Goal: Task Accomplishment & Management: Use online tool/utility

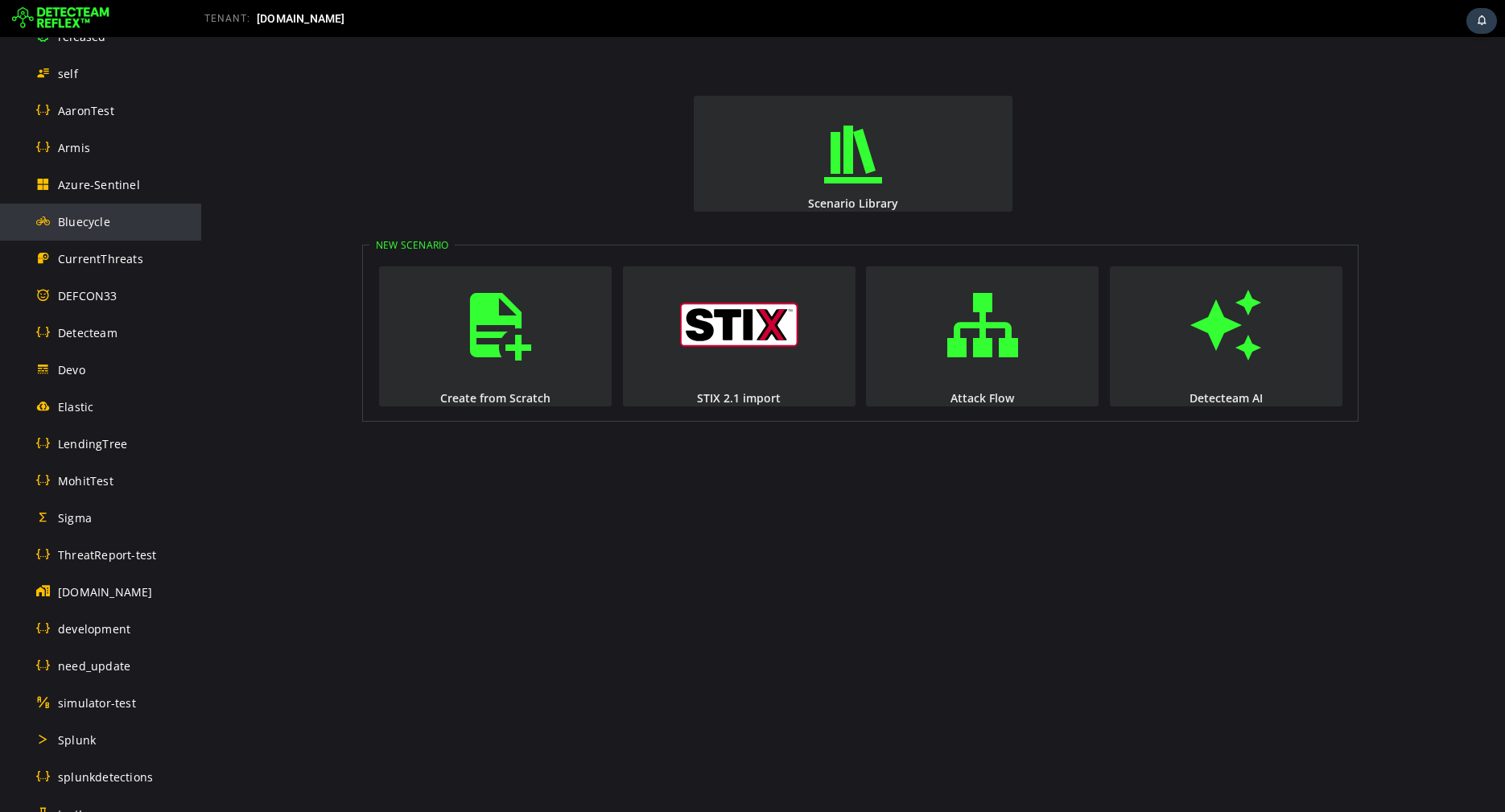
scroll to position [633, 0]
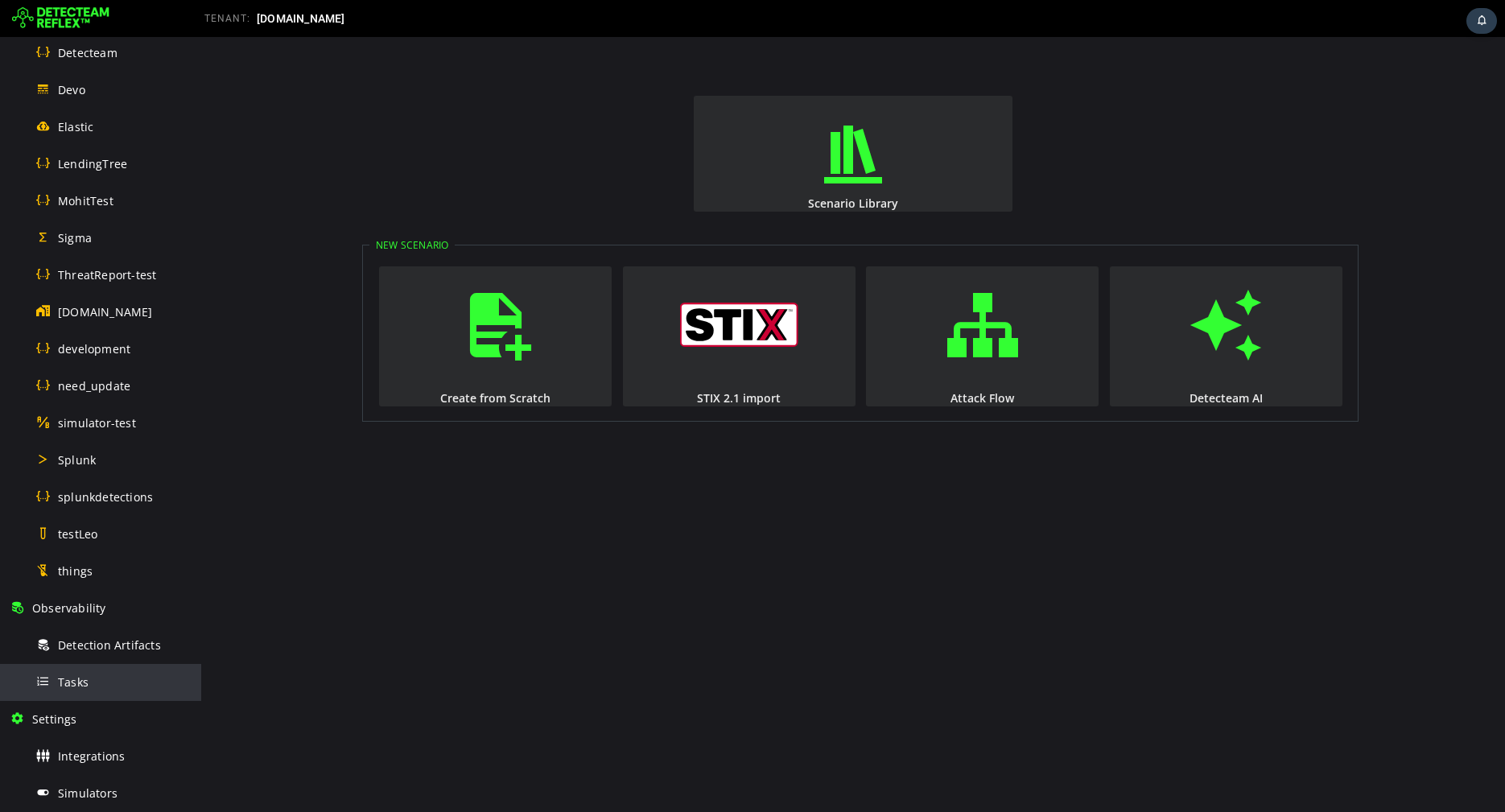
click at [73, 679] on span "Tasks" at bounding box center [73, 682] width 31 height 16
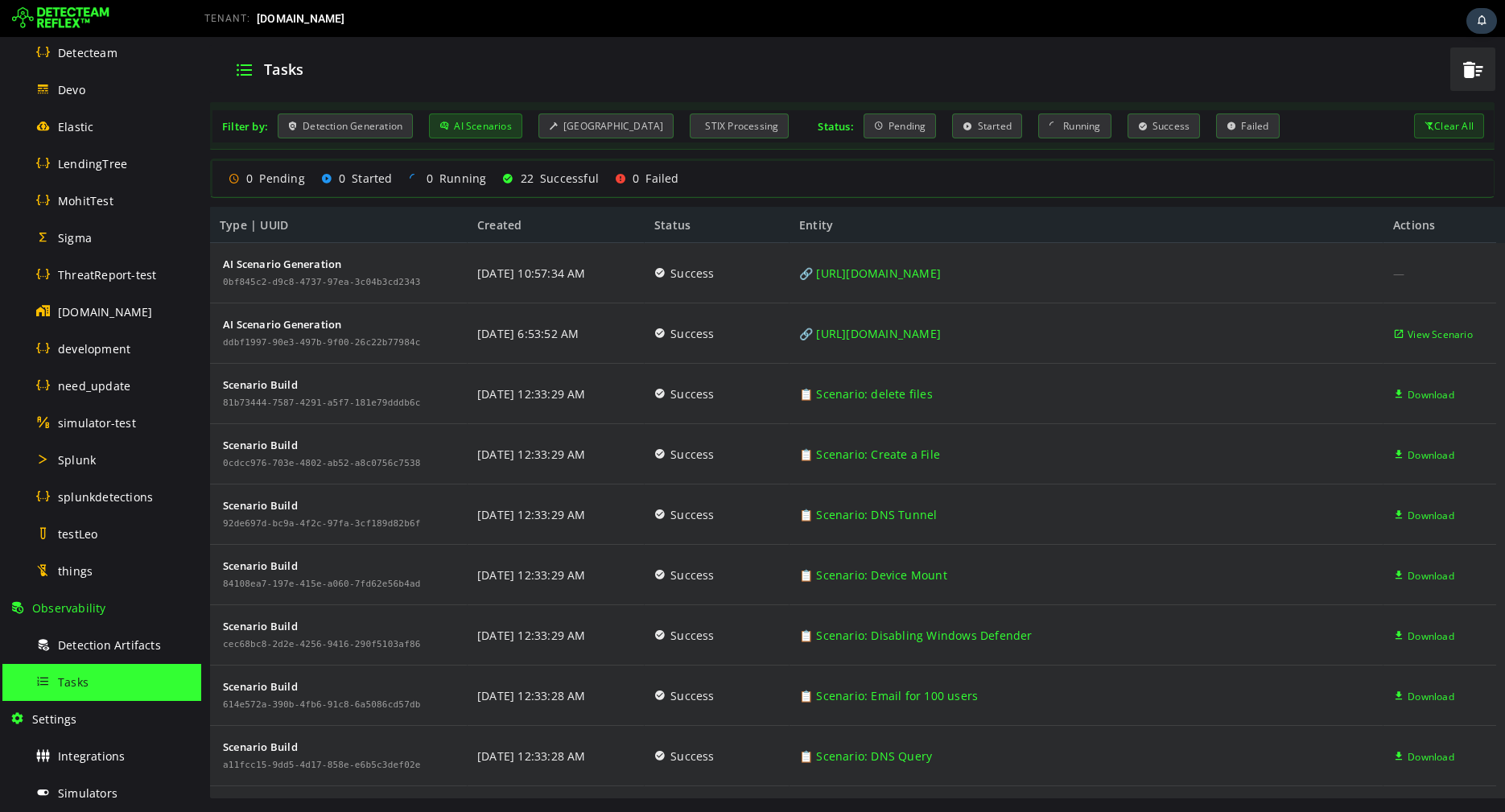
click at [479, 125] on div "AI Scenarios" at bounding box center [475, 125] width 93 height 25
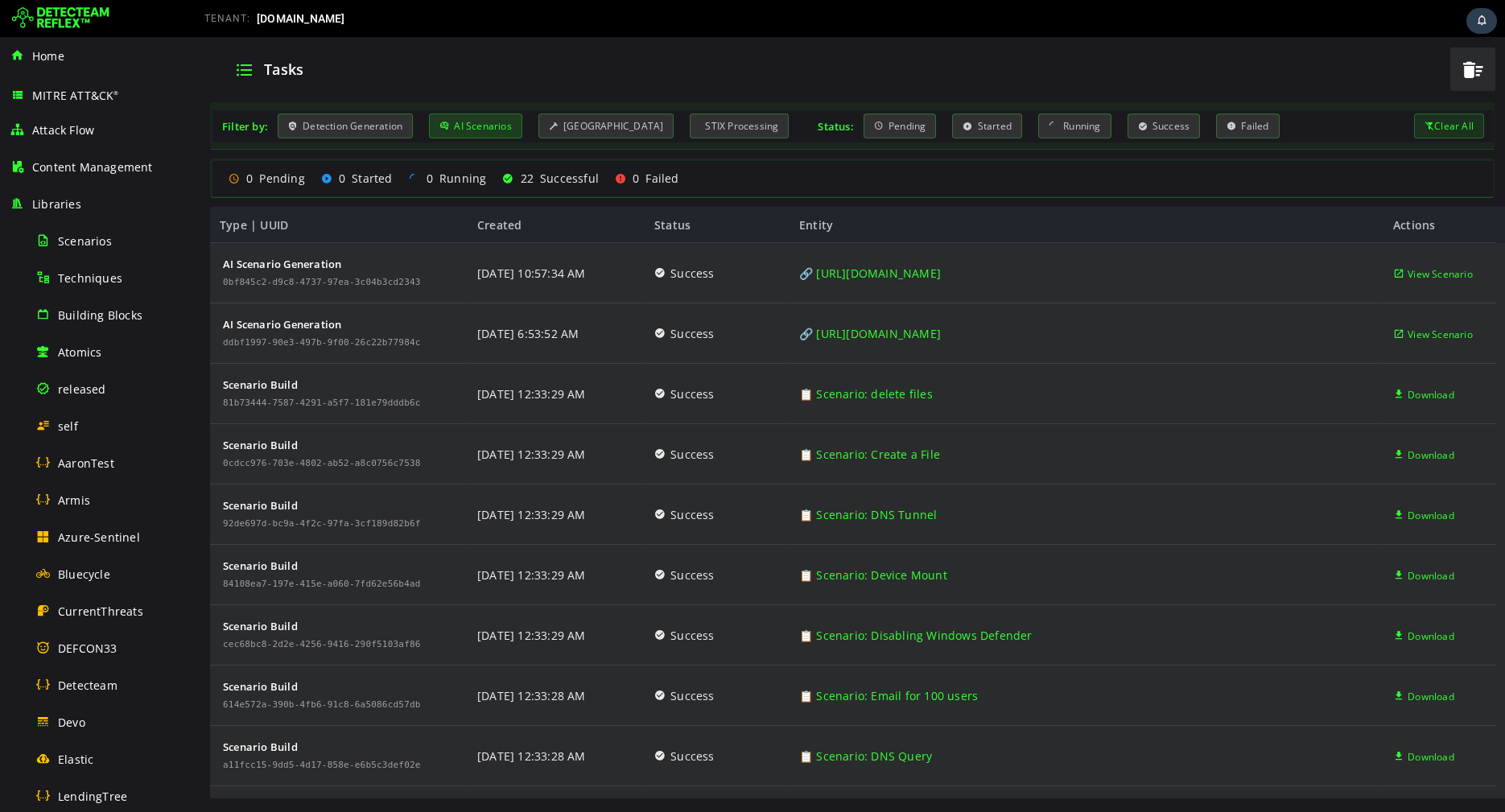
click at [460, 129] on div "AI Scenarios" at bounding box center [475, 125] width 93 height 25
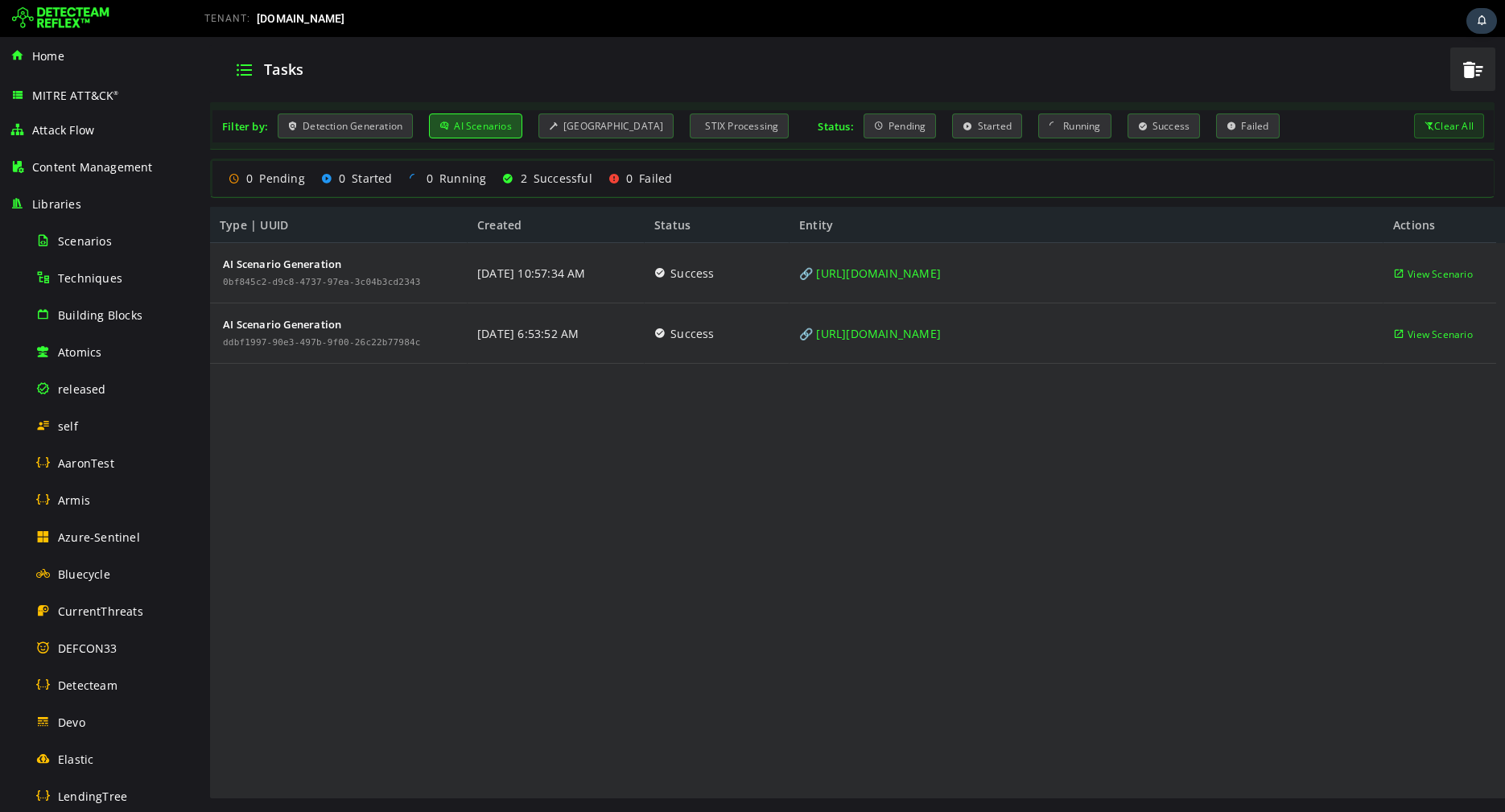
click at [559, 547] on div "AI Scenario Generation 0bf845c2-d9c8-4737-97ea-3c04b3cd2343 AI Scenario Generat…" at bounding box center [853, 521] width 1286 height 557
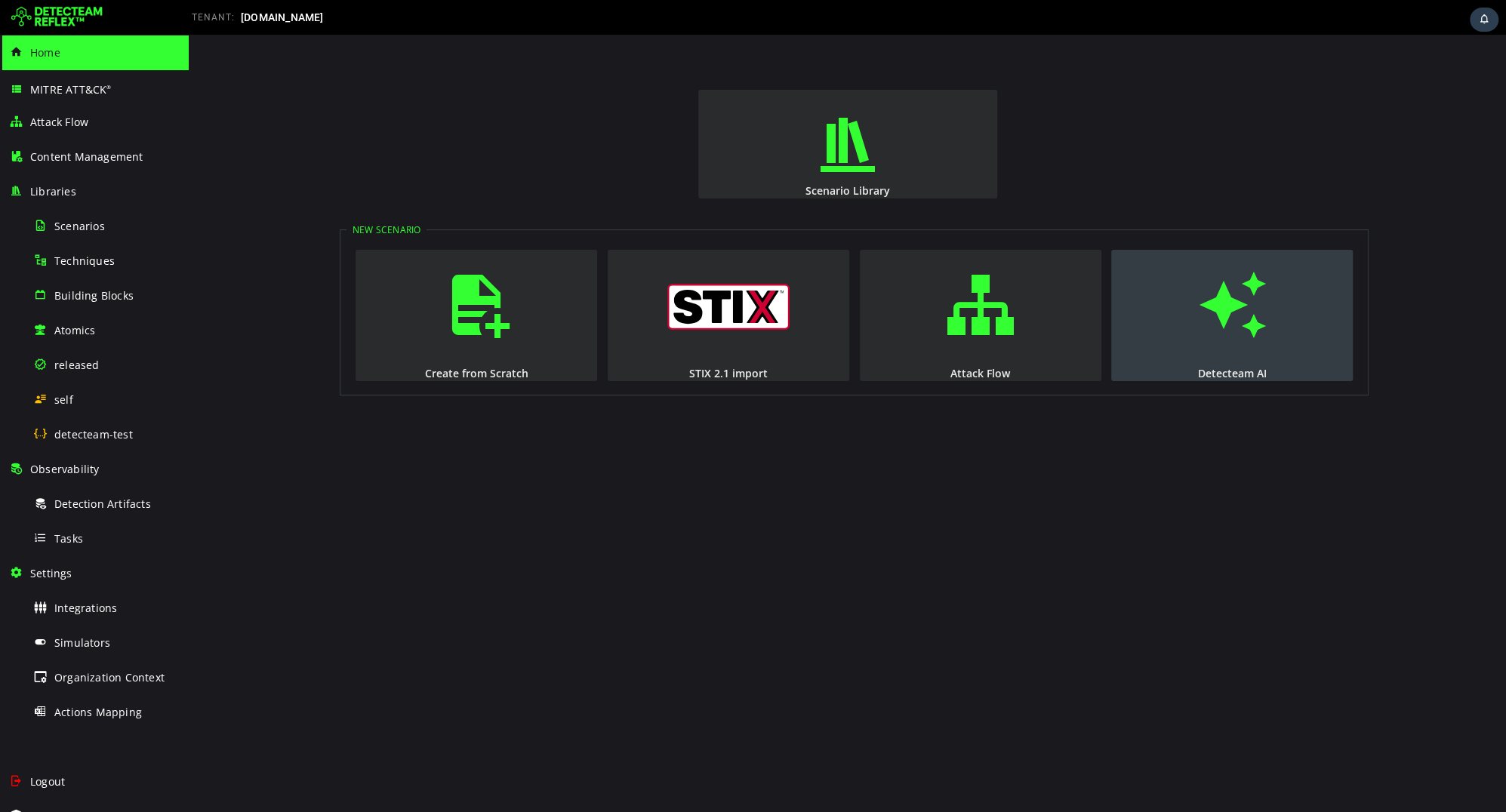
click at [1277, 317] on button "Detecteam AI" at bounding box center [1232, 315] width 242 height 132
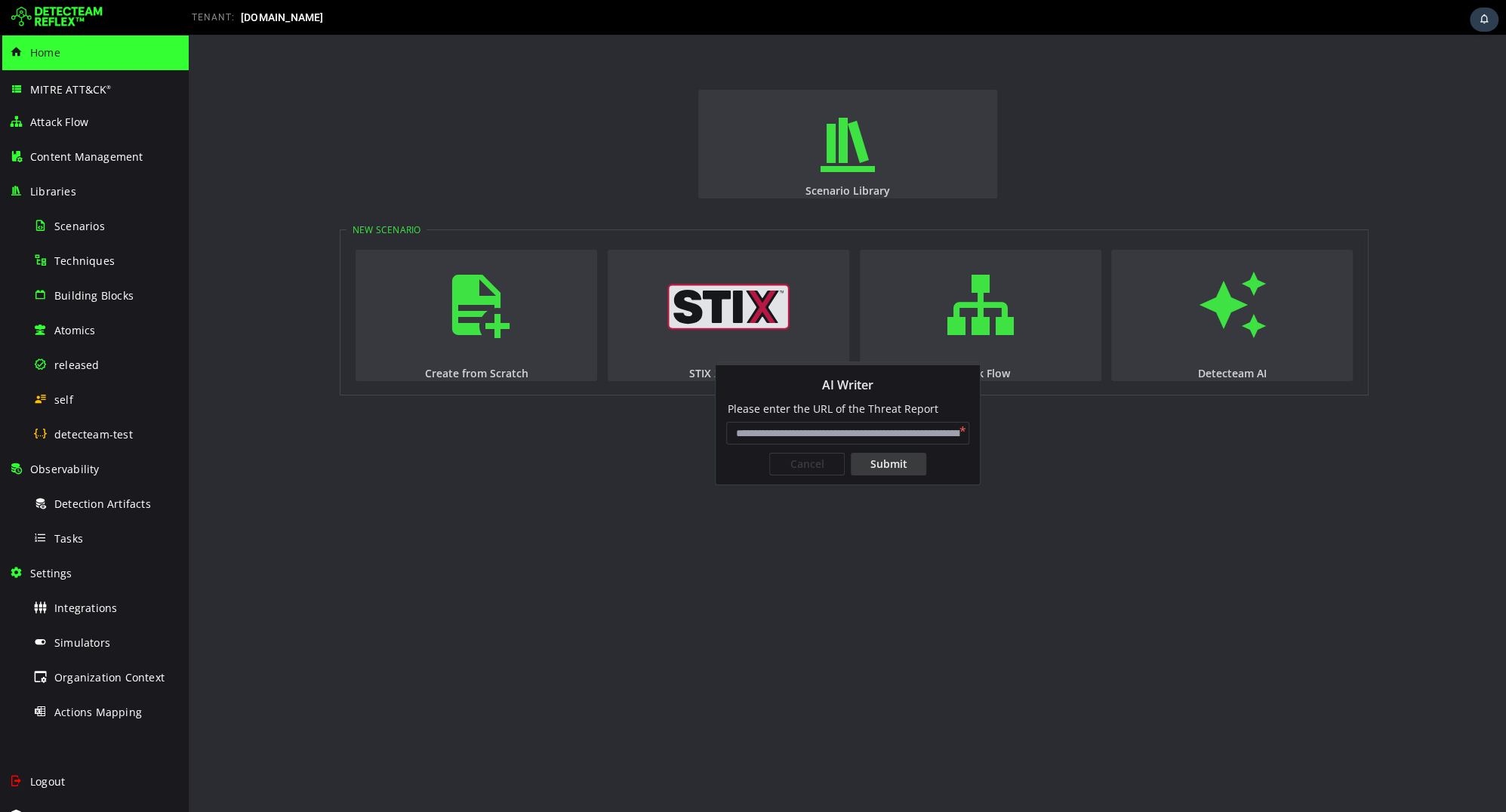
paste input "**********"
type input "**********"
click at [889, 474] on div "Submit" at bounding box center [888, 464] width 75 height 23
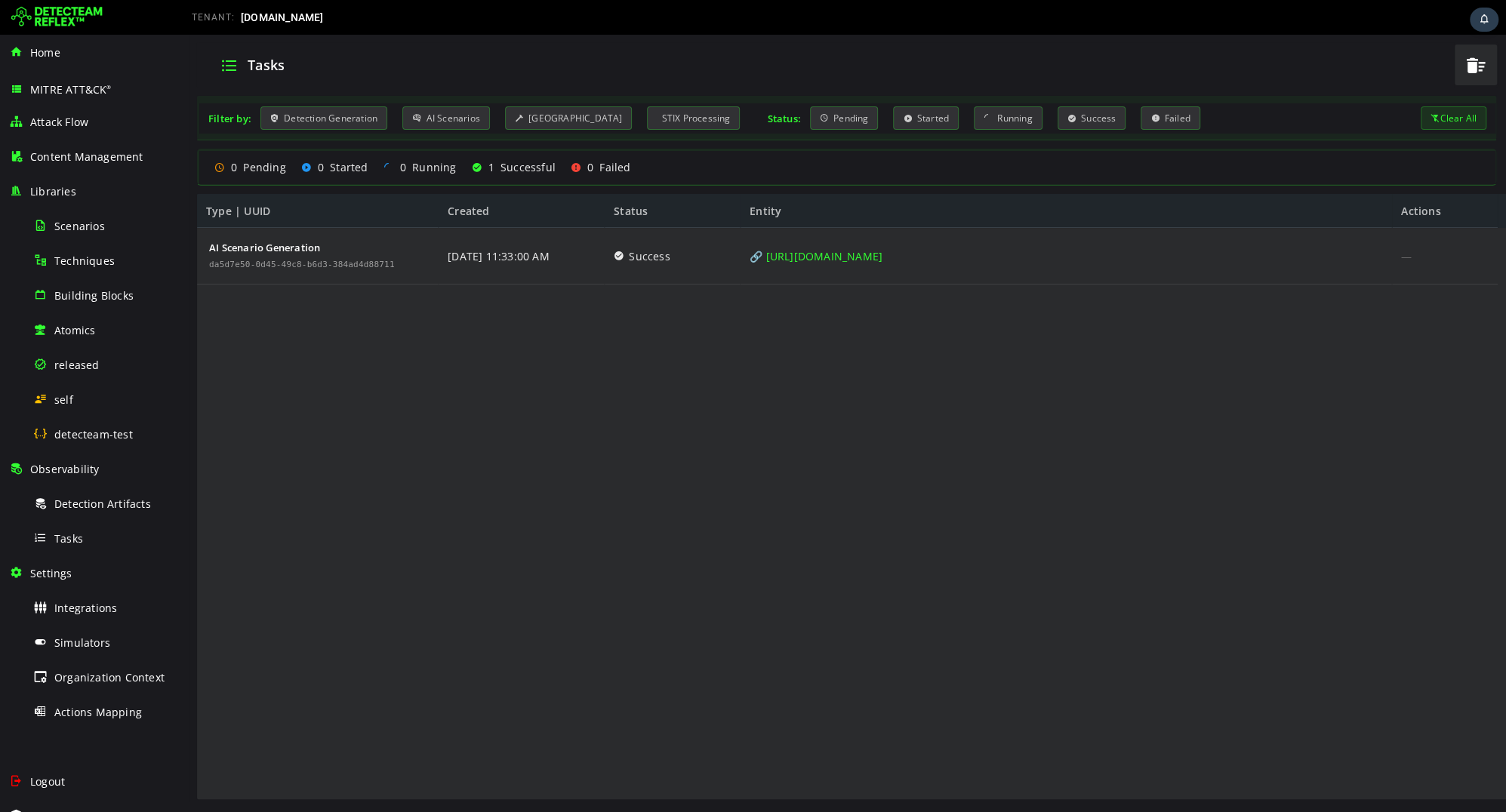
click at [76, 17] on img at bounding box center [57, 17] width 92 height 25
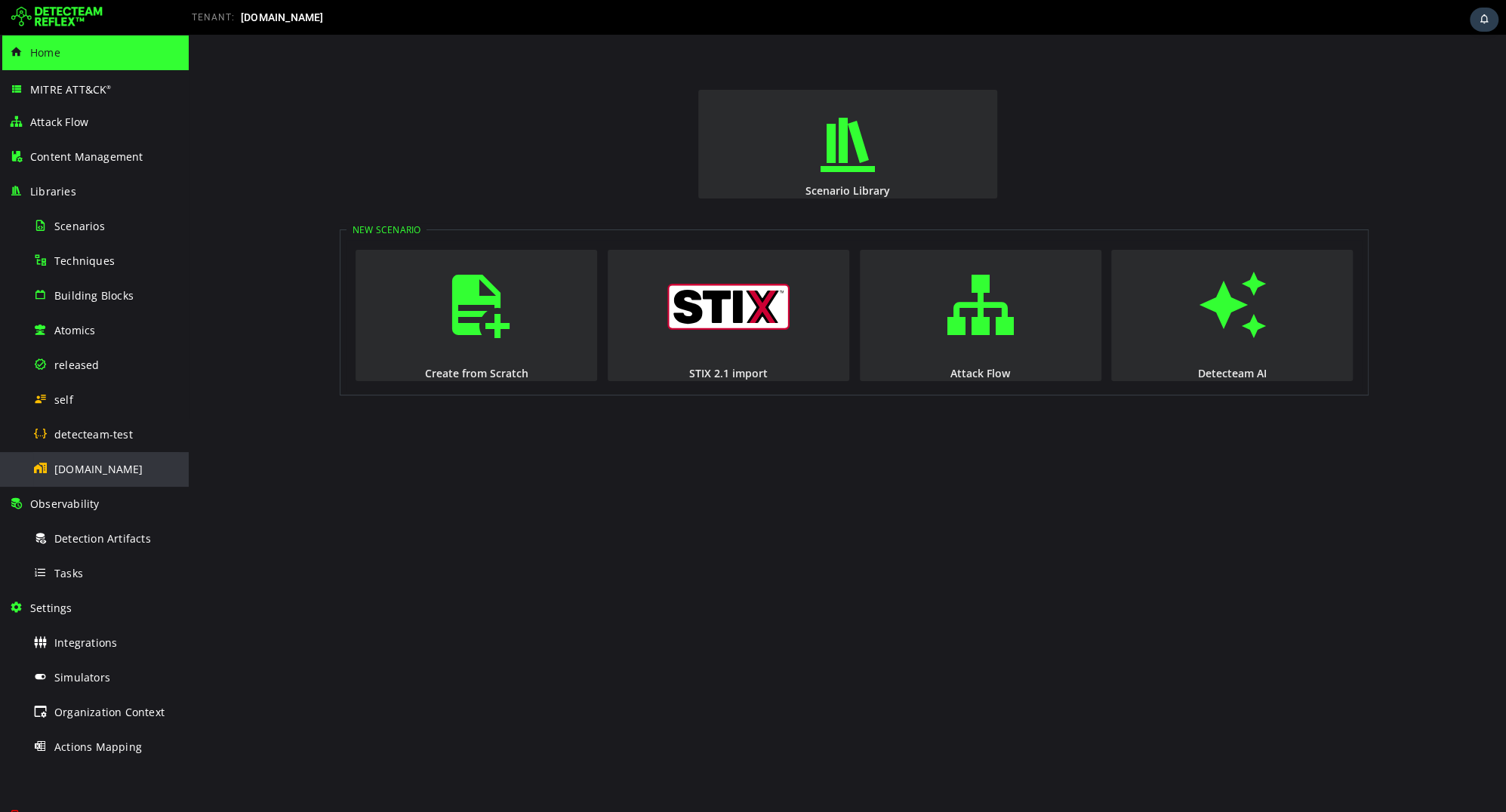
click at [61, 459] on div "[DOMAIN_NAME]" at bounding box center [106, 469] width 146 height 34
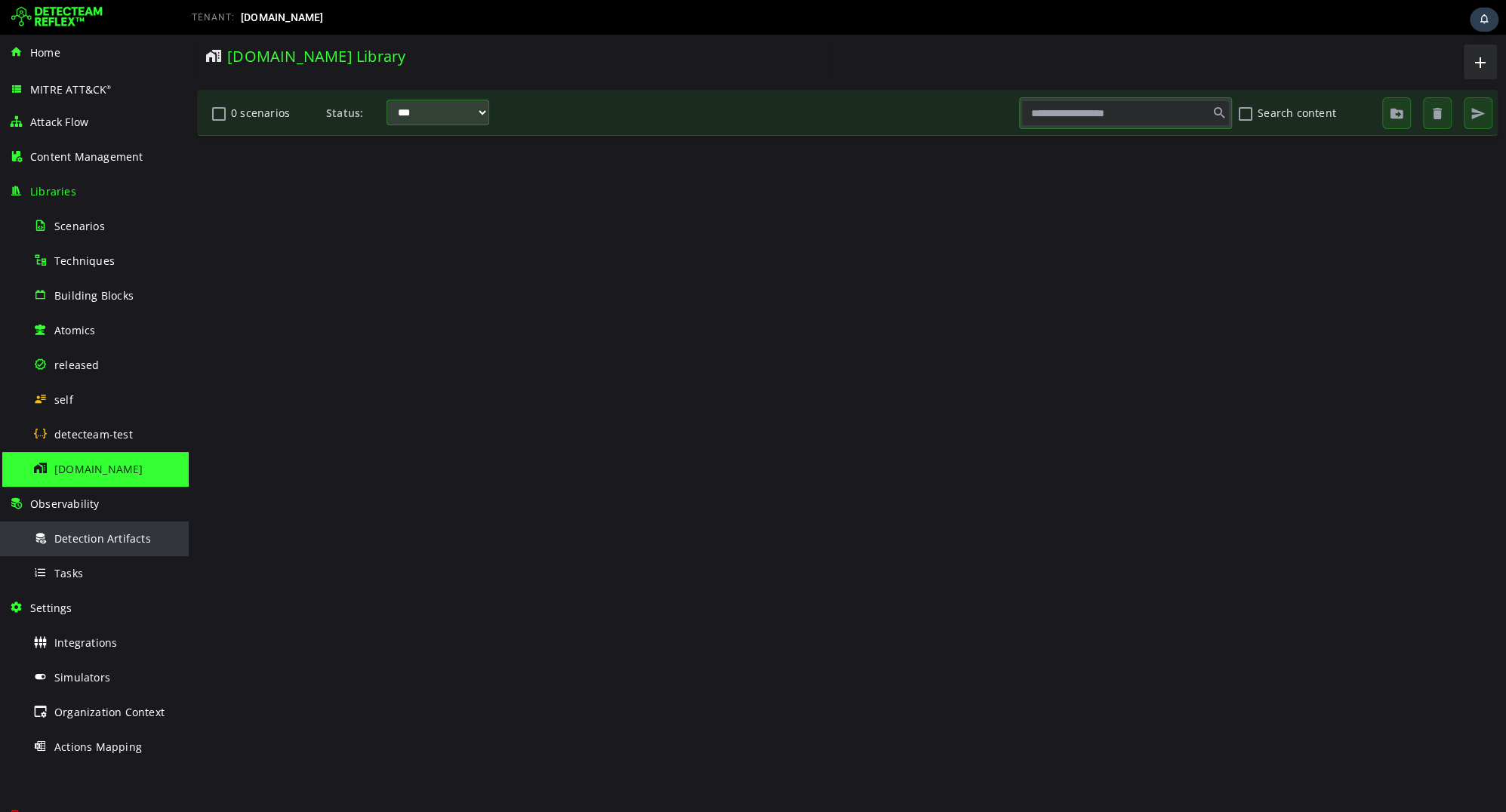
click at [87, 549] on div "Detection Artifacts" at bounding box center [106, 538] width 146 height 34
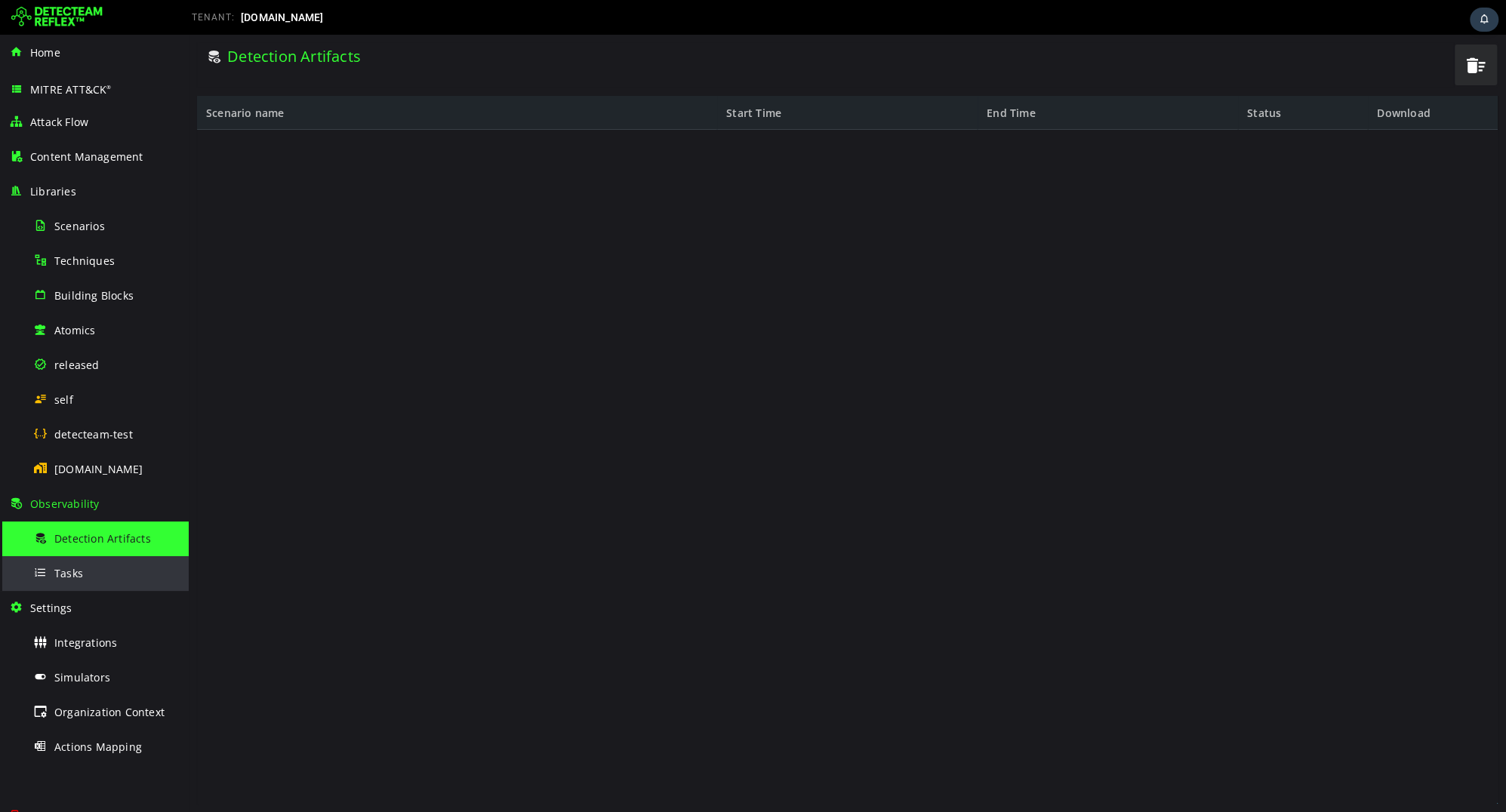
click at [79, 580] on div "Tasks" at bounding box center [106, 573] width 146 height 34
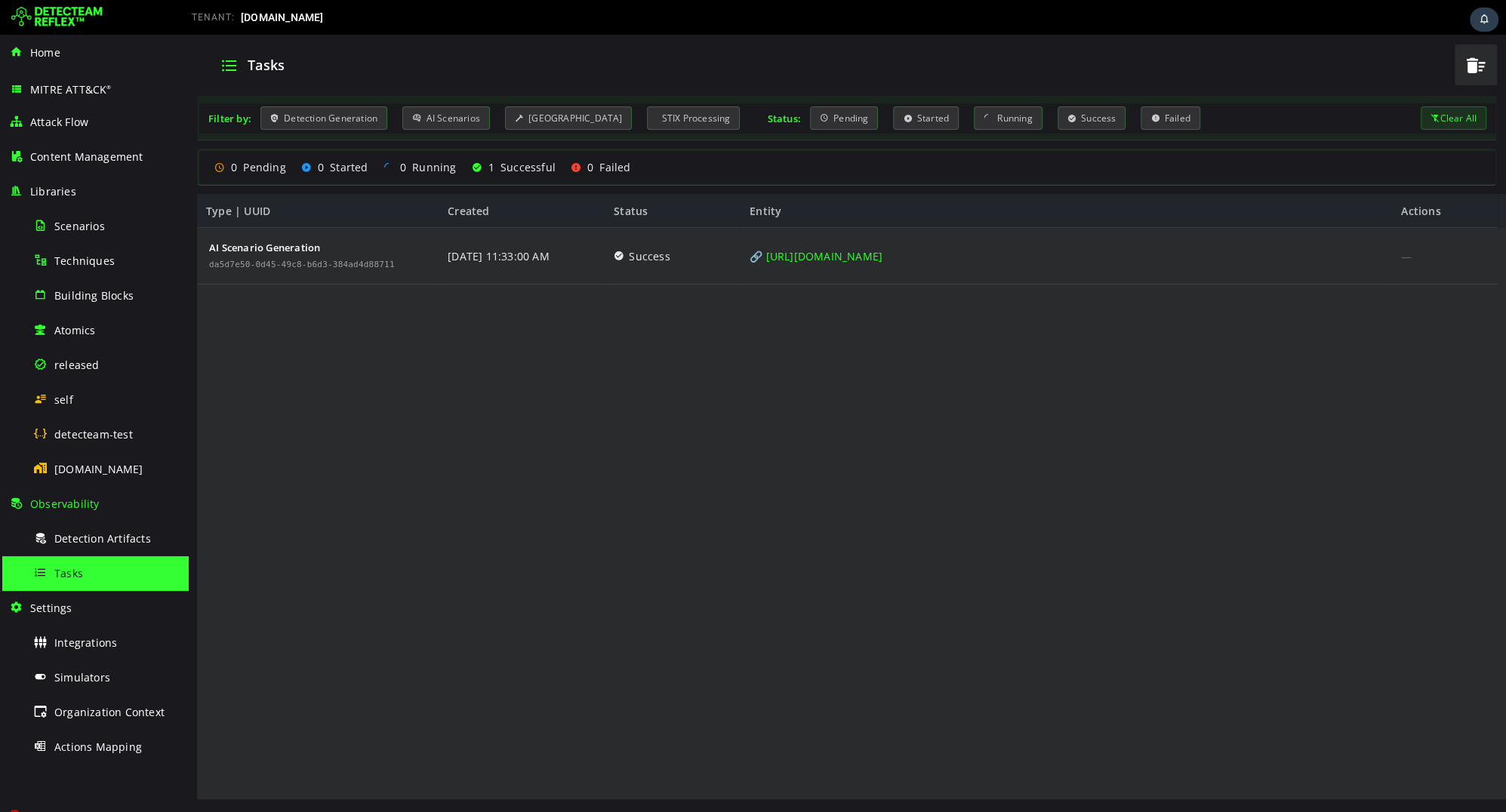
click at [79, 8] on img at bounding box center [57, 17] width 92 height 25
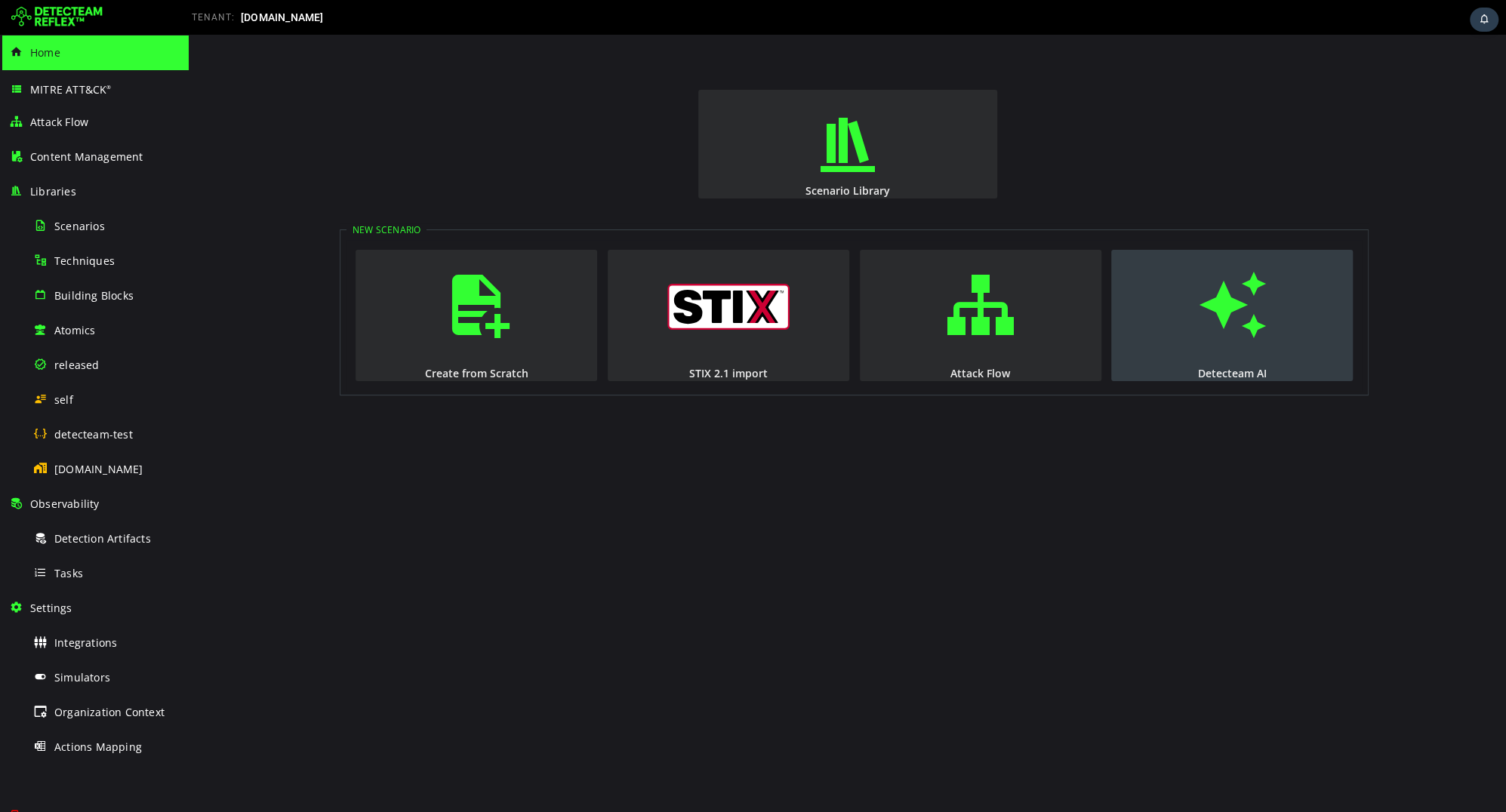
click at [1305, 320] on button "Detecteam AI" at bounding box center [1232, 315] width 242 height 132
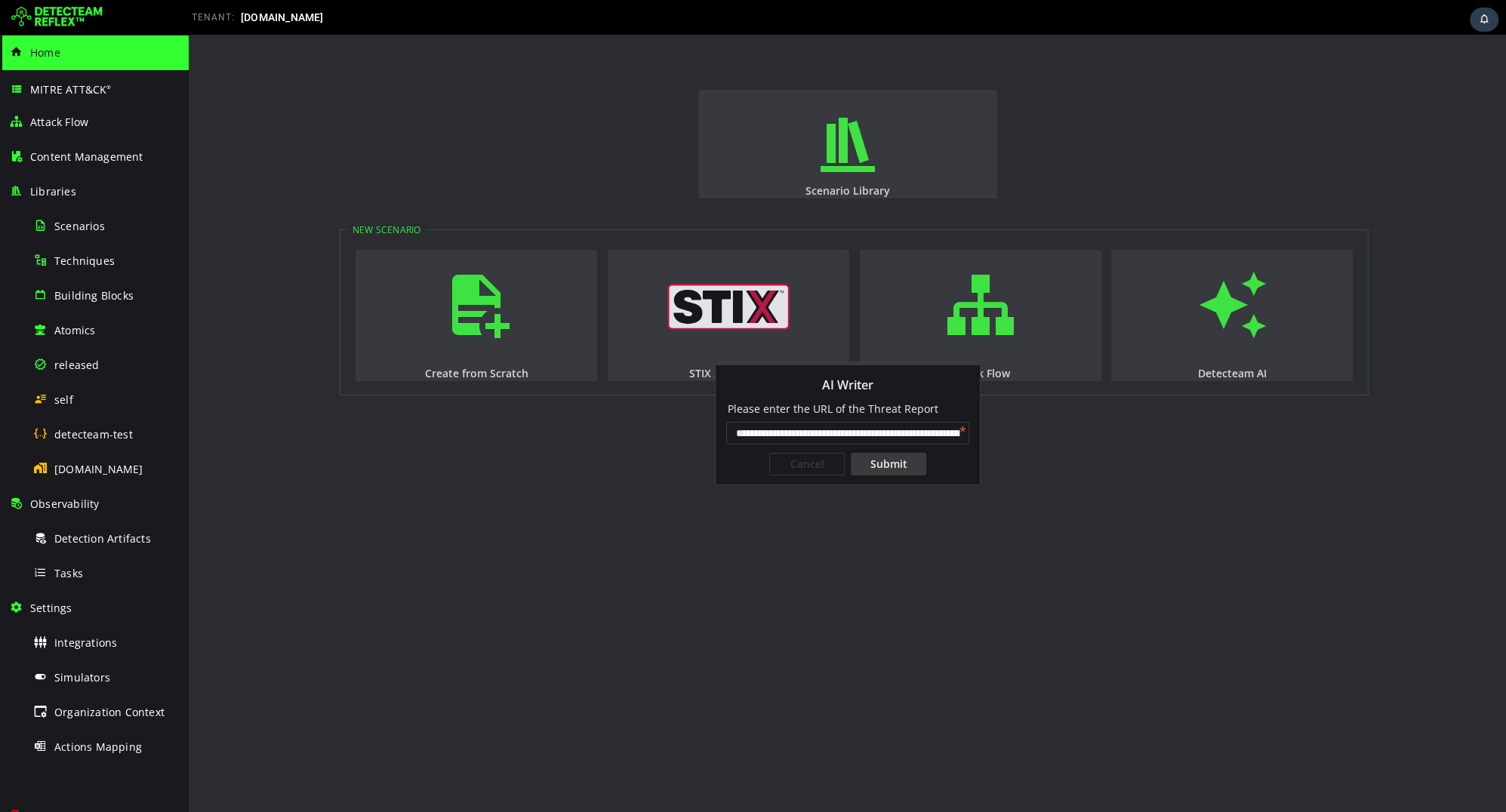
scroll to position [0, 121]
type input "**********"
click at [909, 461] on div "Submit" at bounding box center [888, 464] width 75 height 23
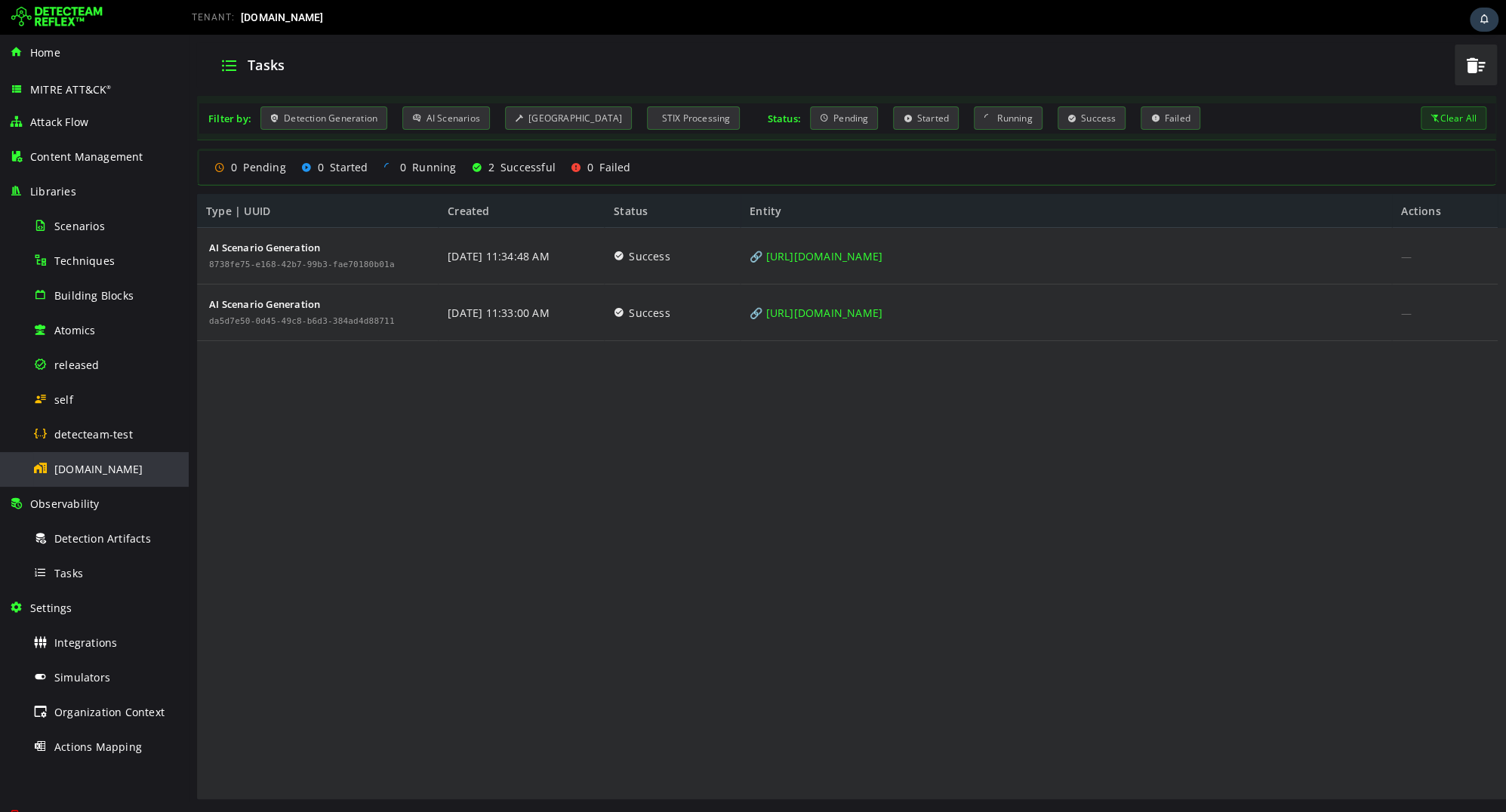
click at [123, 462] on span "[DOMAIN_NAME]" at bounding box center [99, 469] width 89 height 15
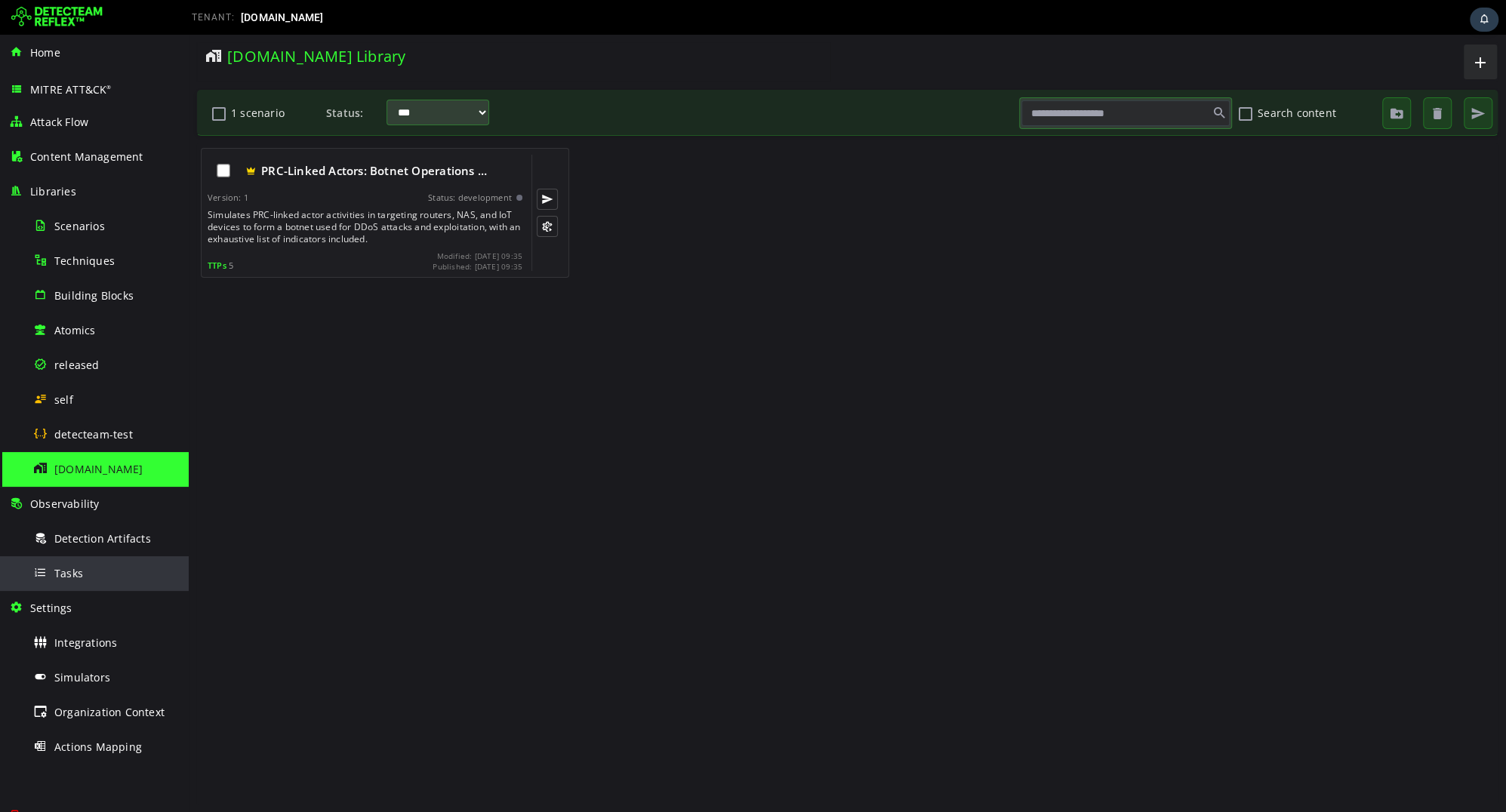
click at [56, 578] on span "Tasks" at bounding box center [69, 573] width 29 height 15
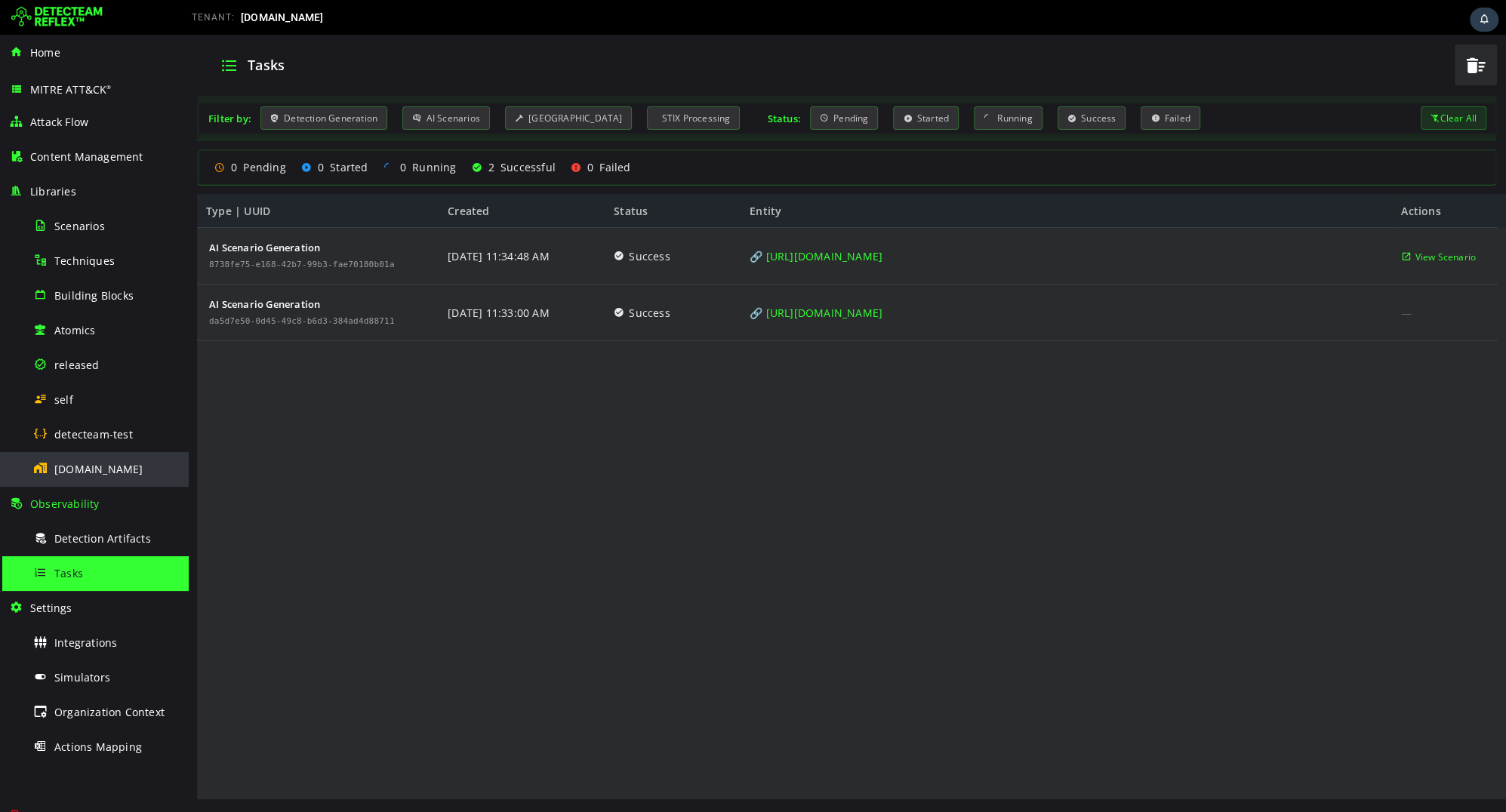
click at [93, 467] on span "[DOMAIN_NAME]" at bounding box center [99, 469] width 89 height 15
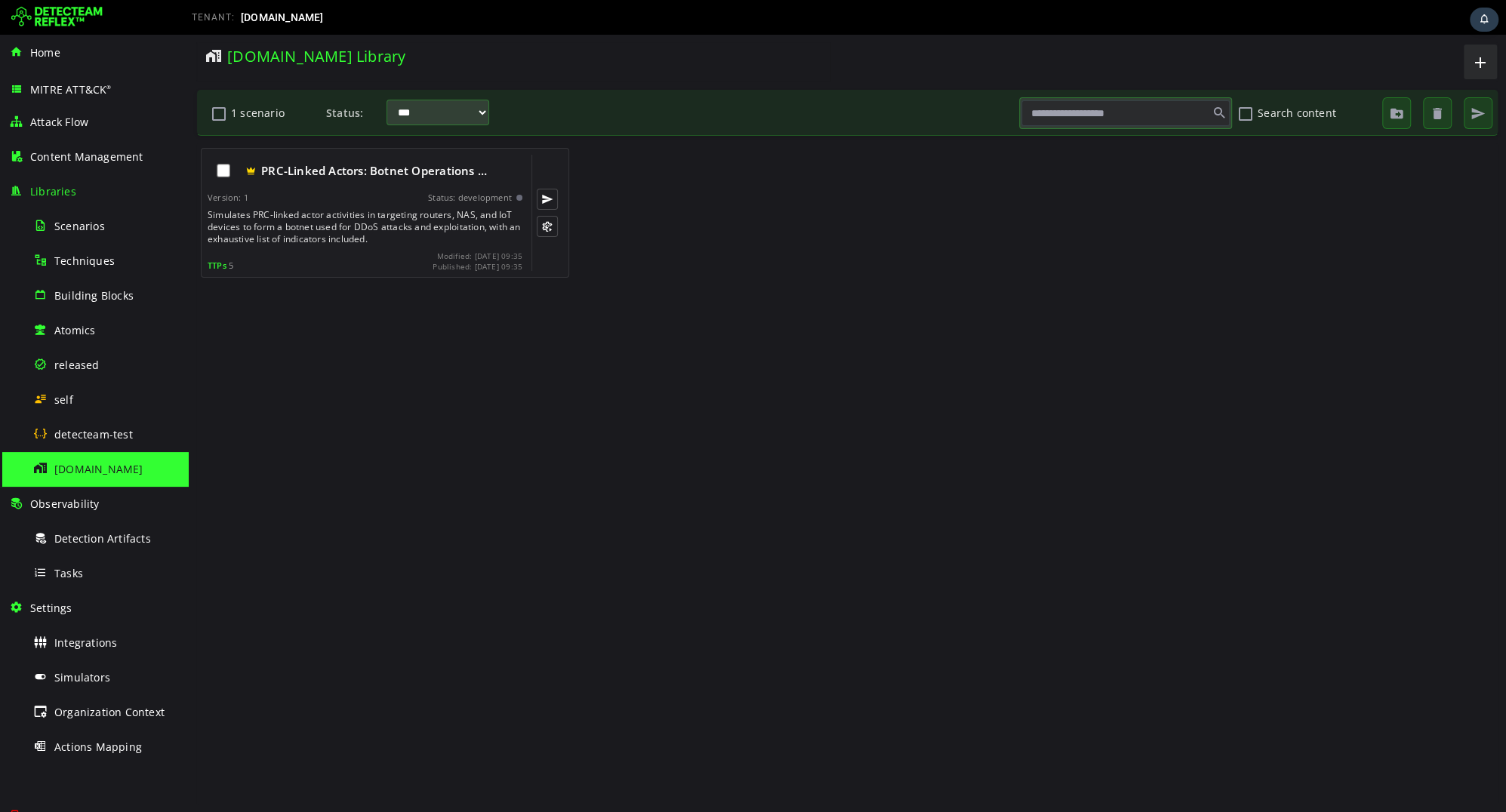
click at [557, 331] on div "PRC-Linked Actors: Botnet Operations … Version: 1 Status: development Simulates…" at bounding box center [847, 473] width 1302 height 661
click at [92, 563] on div "Tasks" at bounding box center [106, 573] width 146 height 34
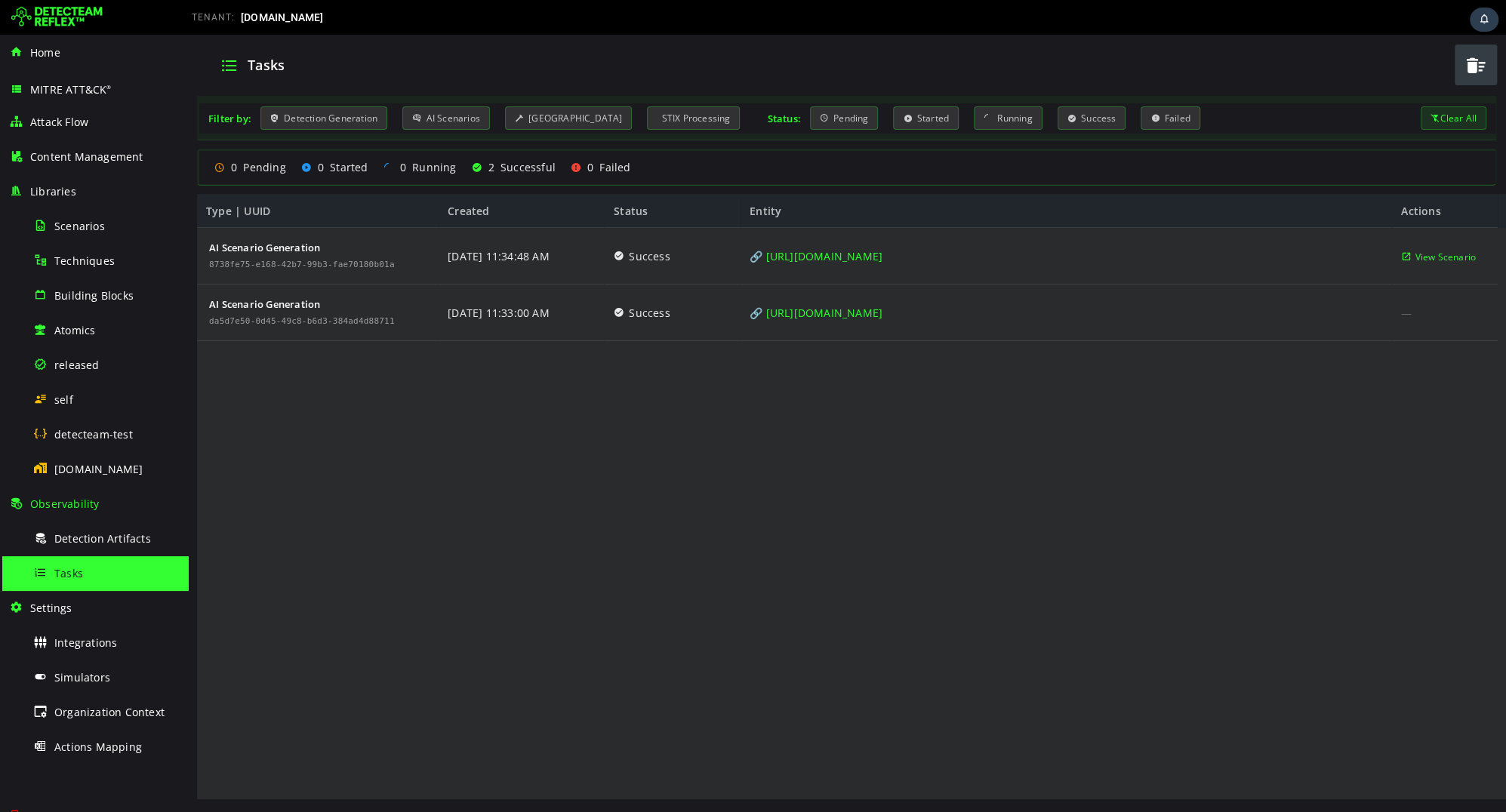
click at [1460, 75] on button "button" at bounding box center [1476, 65] width 42 height 41
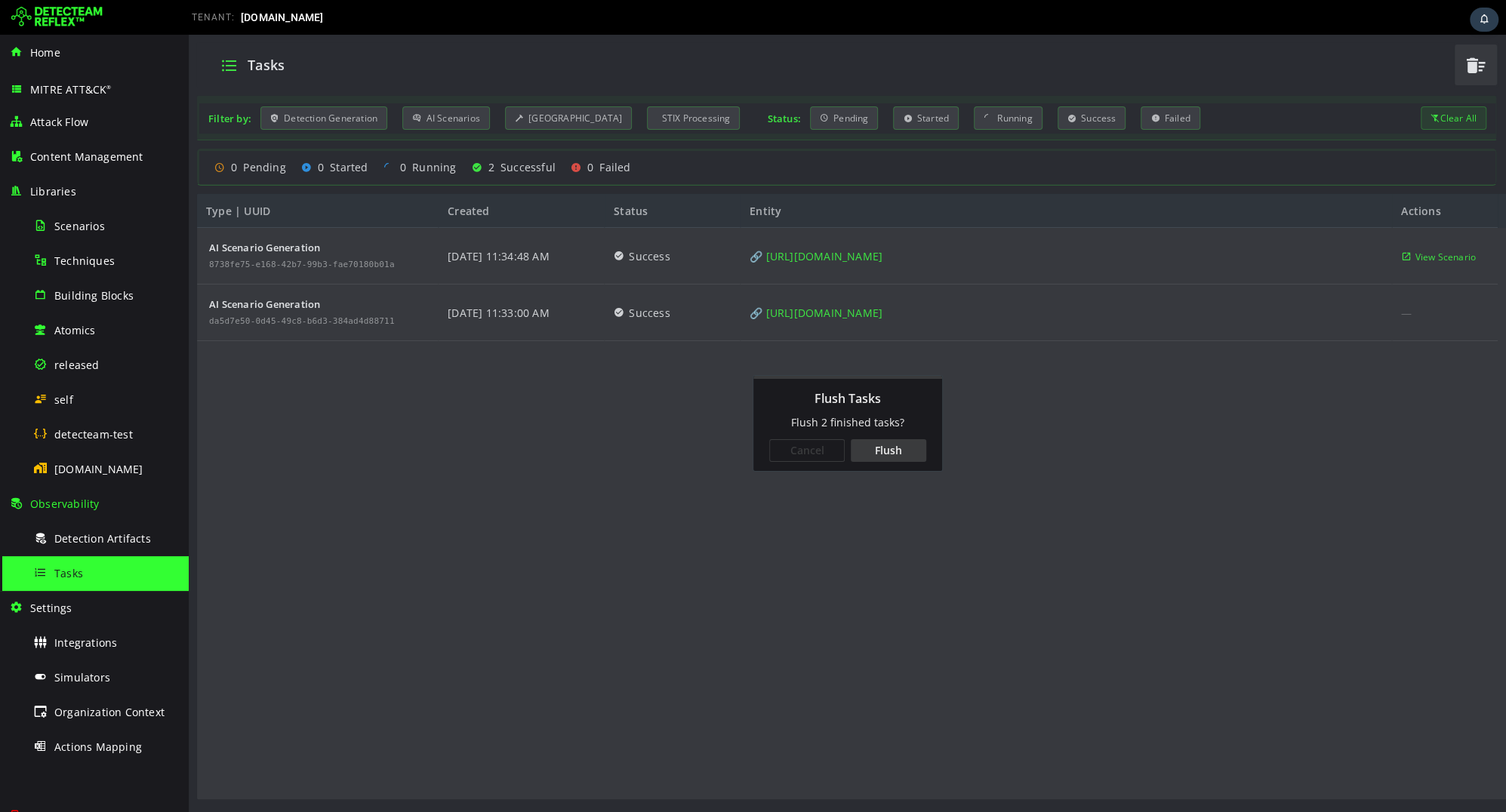
click at [867, 446] on div "Flush" at bounding box center [888, 451] width 75 height 23
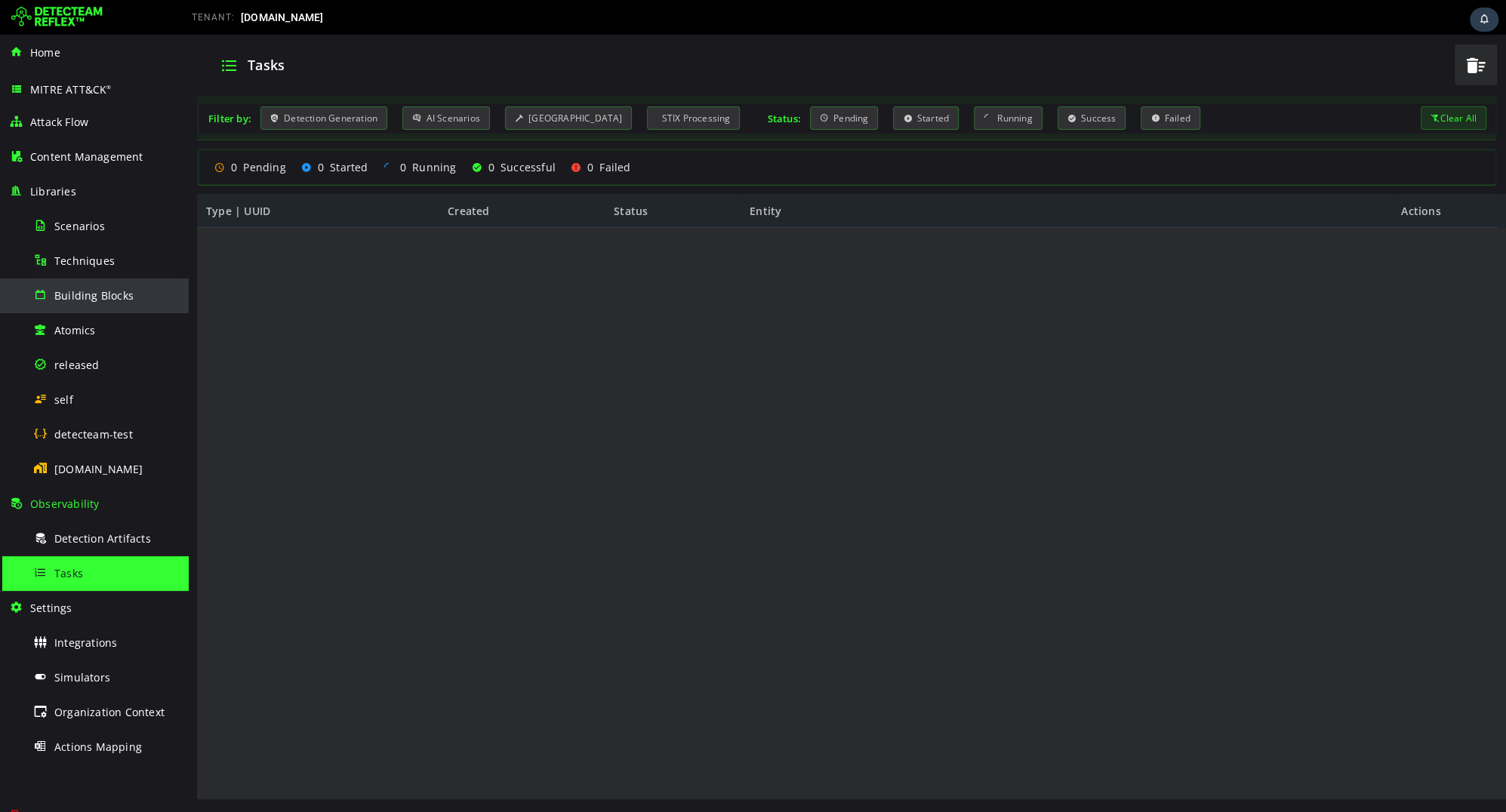
click at [80, 290] on span "Building Blocks" at bounding box center [94, 296] width 79 height 15
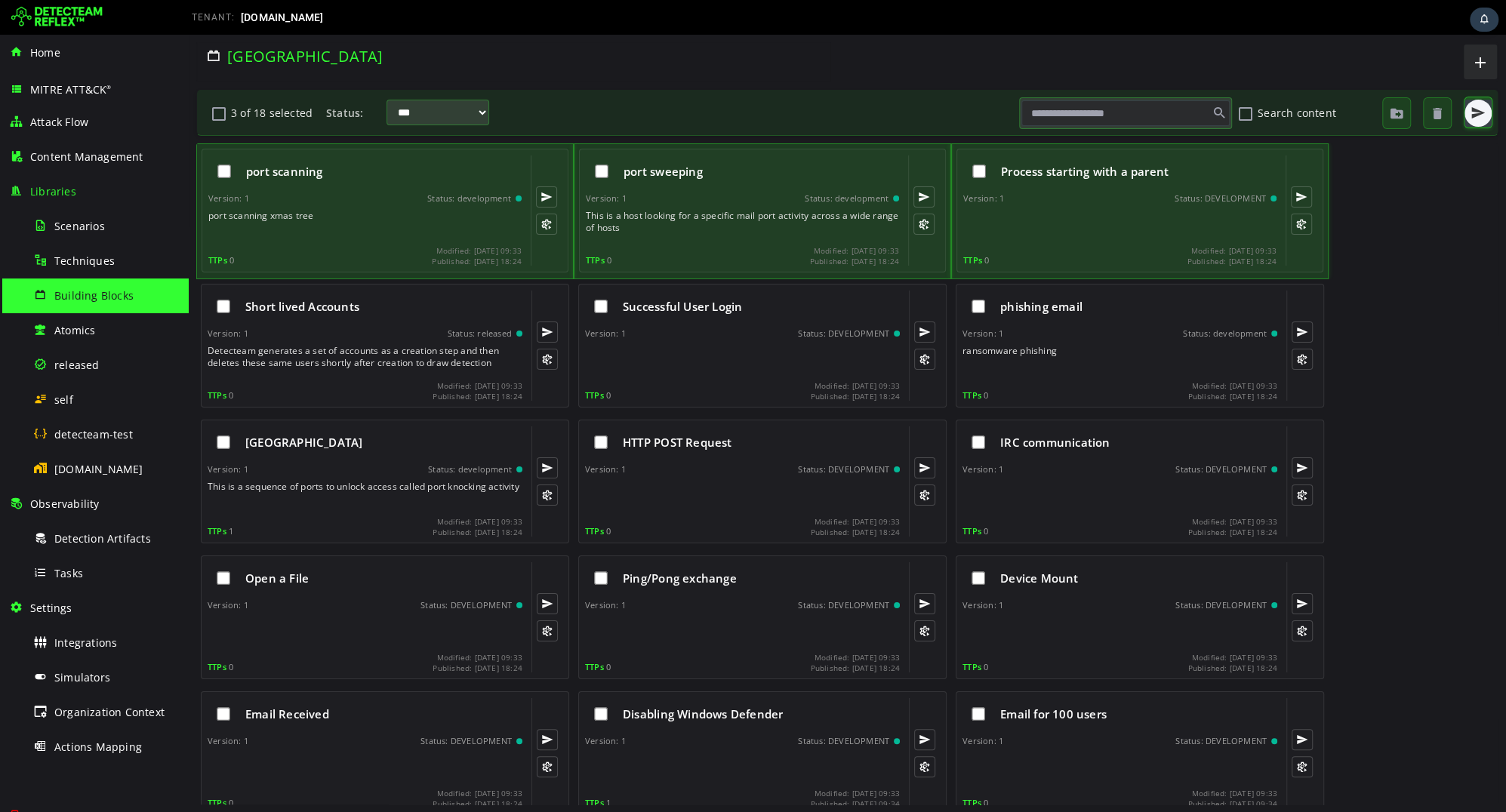
click at [1488, 117] on button "button" at bounding box center [1477, 113] width 27 height 27
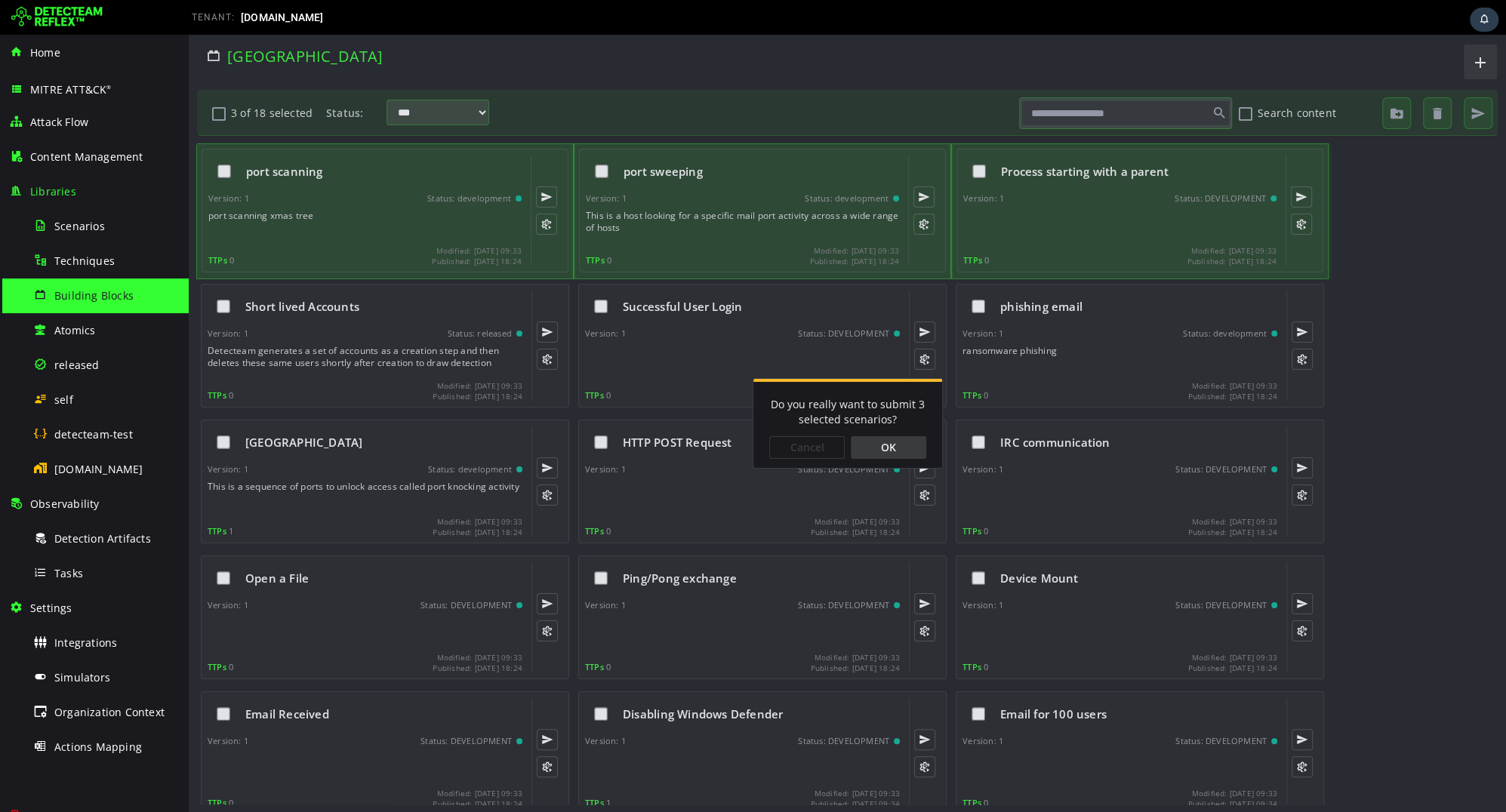
click at [905, 449] on div "OK" at bounding box center [888, 448] width 75 height 23
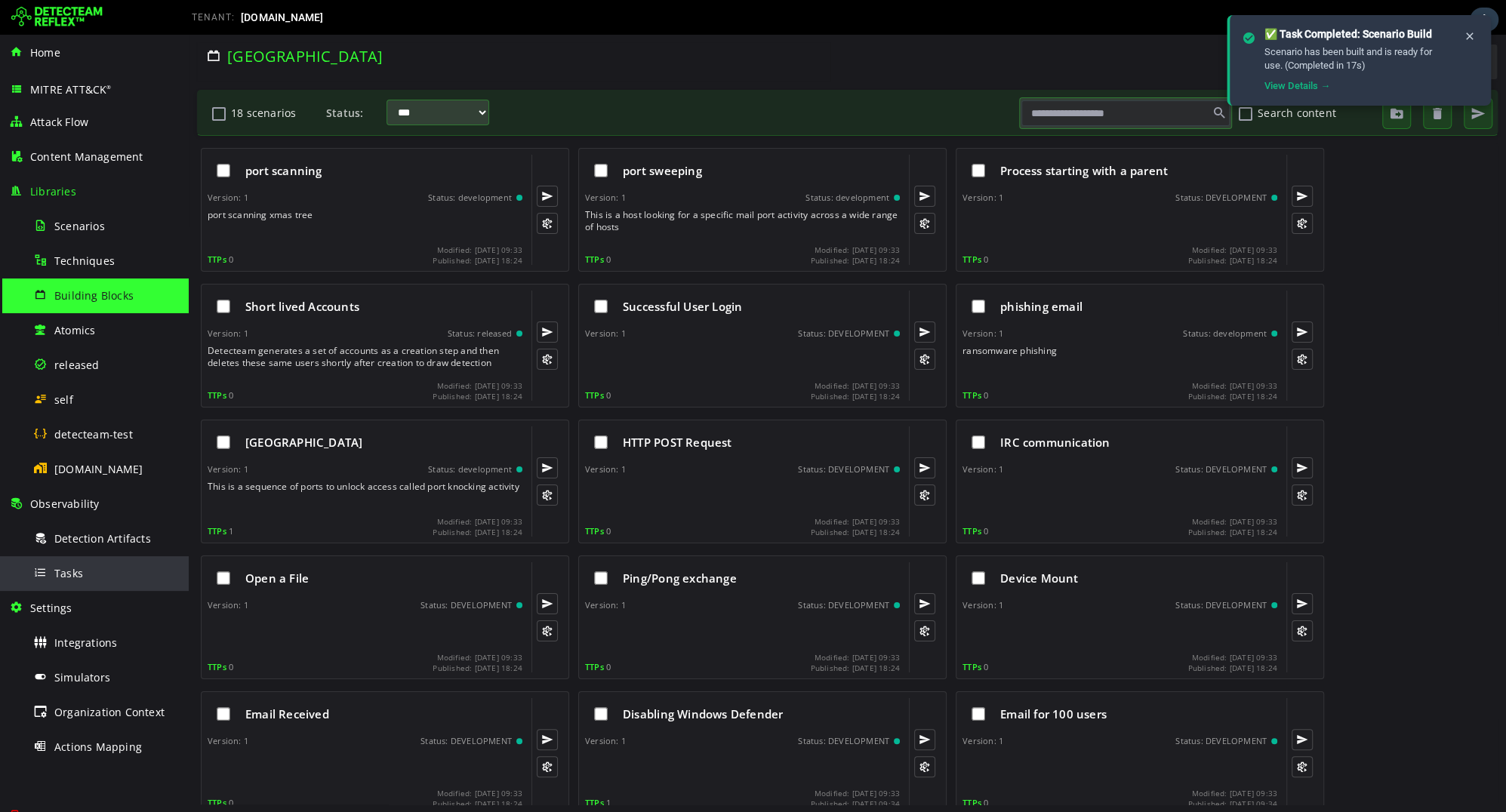
click at [67, 582] on div "Tasks" at bounding box center [106, 573] width 146 height 34
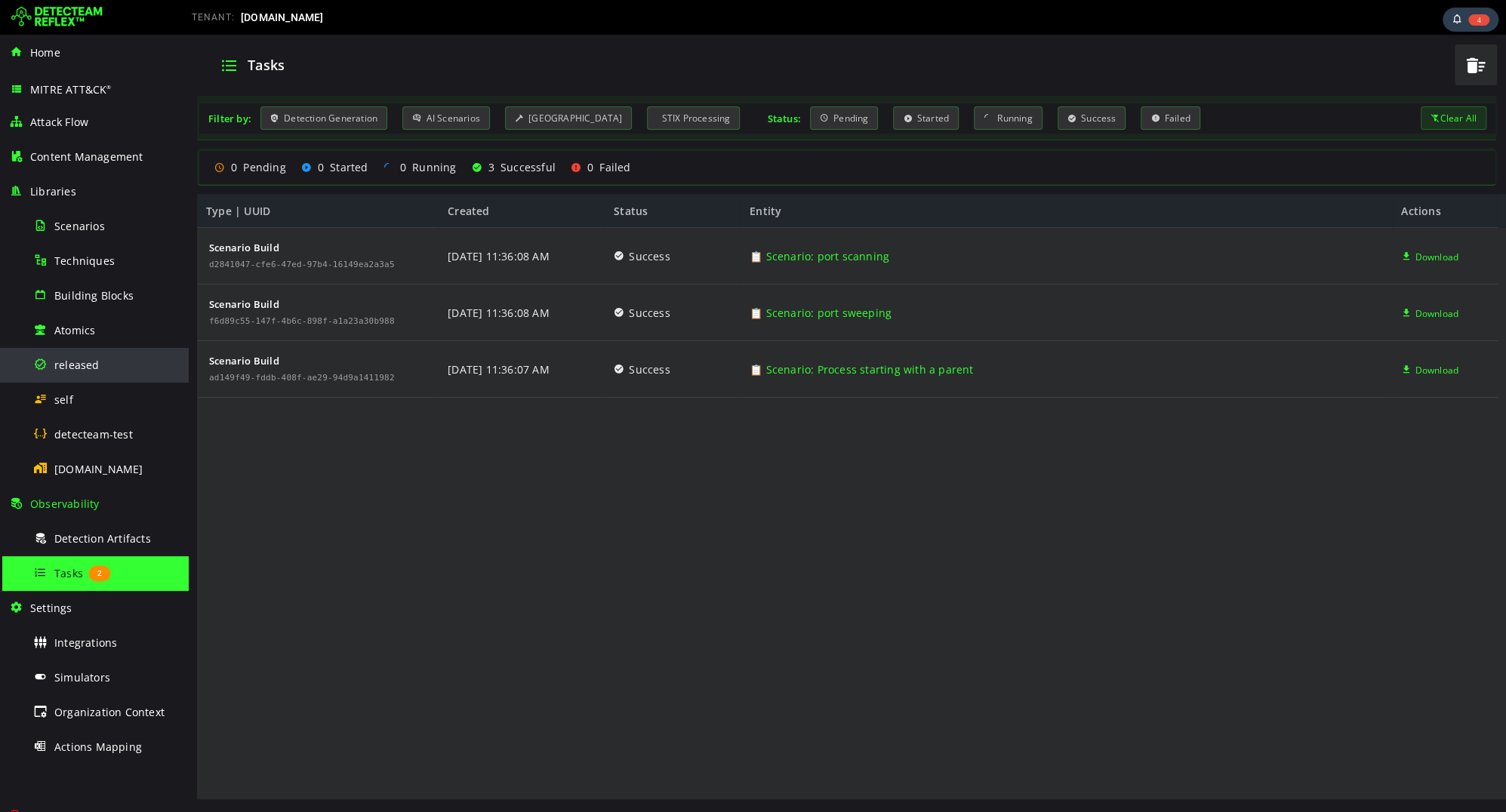
click at [101, 372] on div "released" at bounding box center [106, 365] width 146 height 34
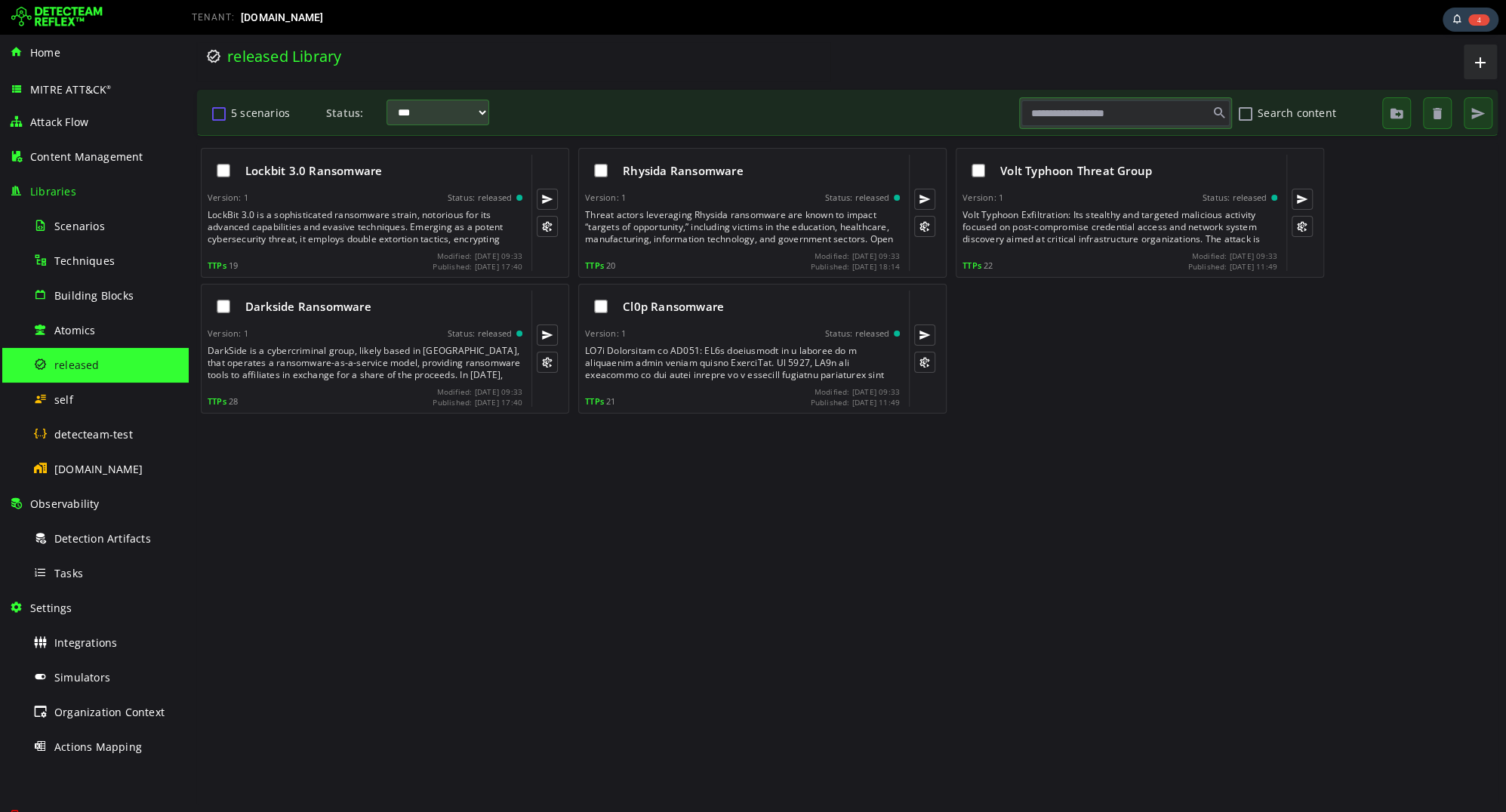
click at [217, 113] on button "5 scenarios" at bounding box center [219, 113] width 18 height 25
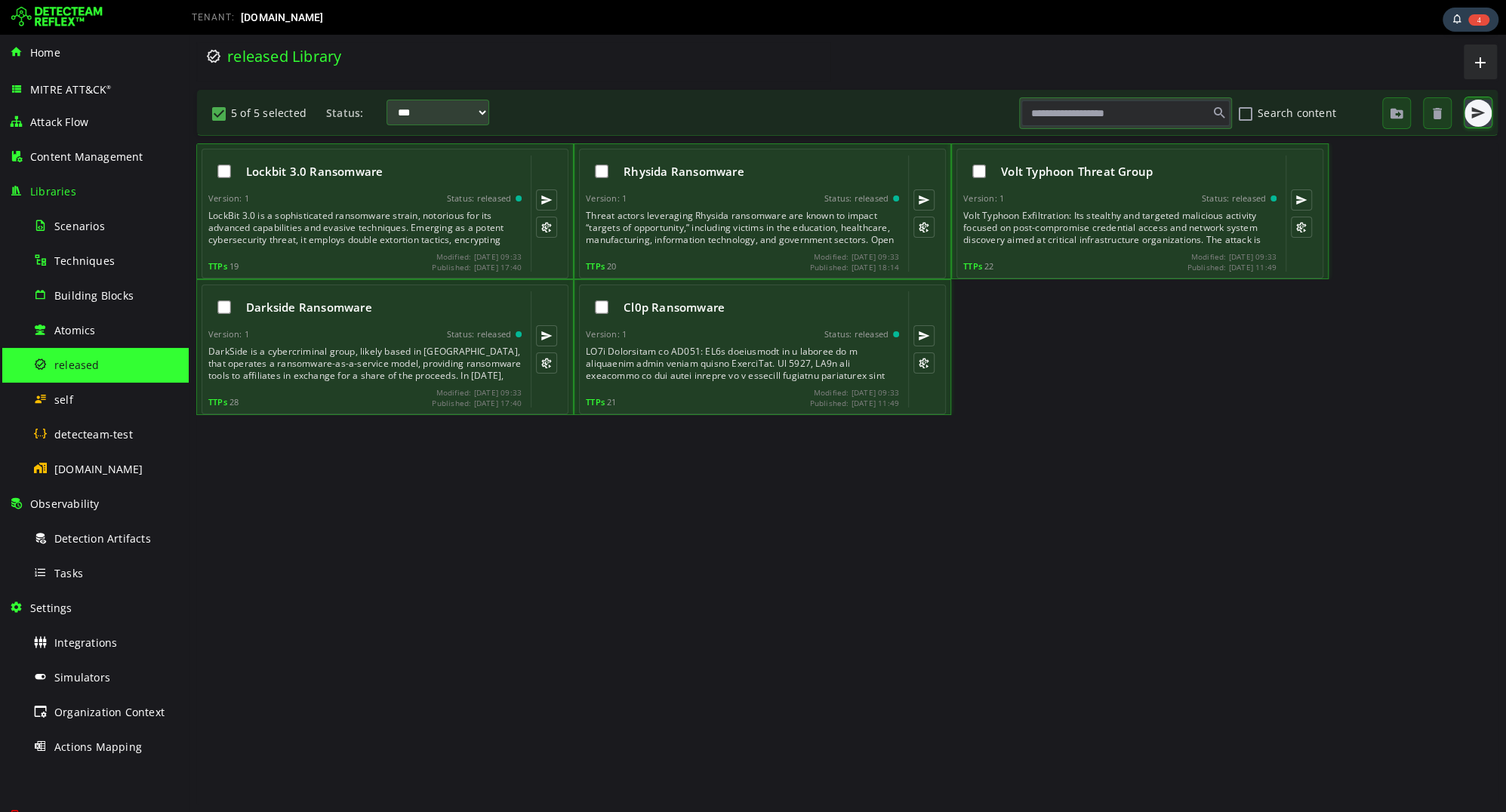
click at [1467, 118] on button "button" at bounding box center [1477, 113] width 27 height 27
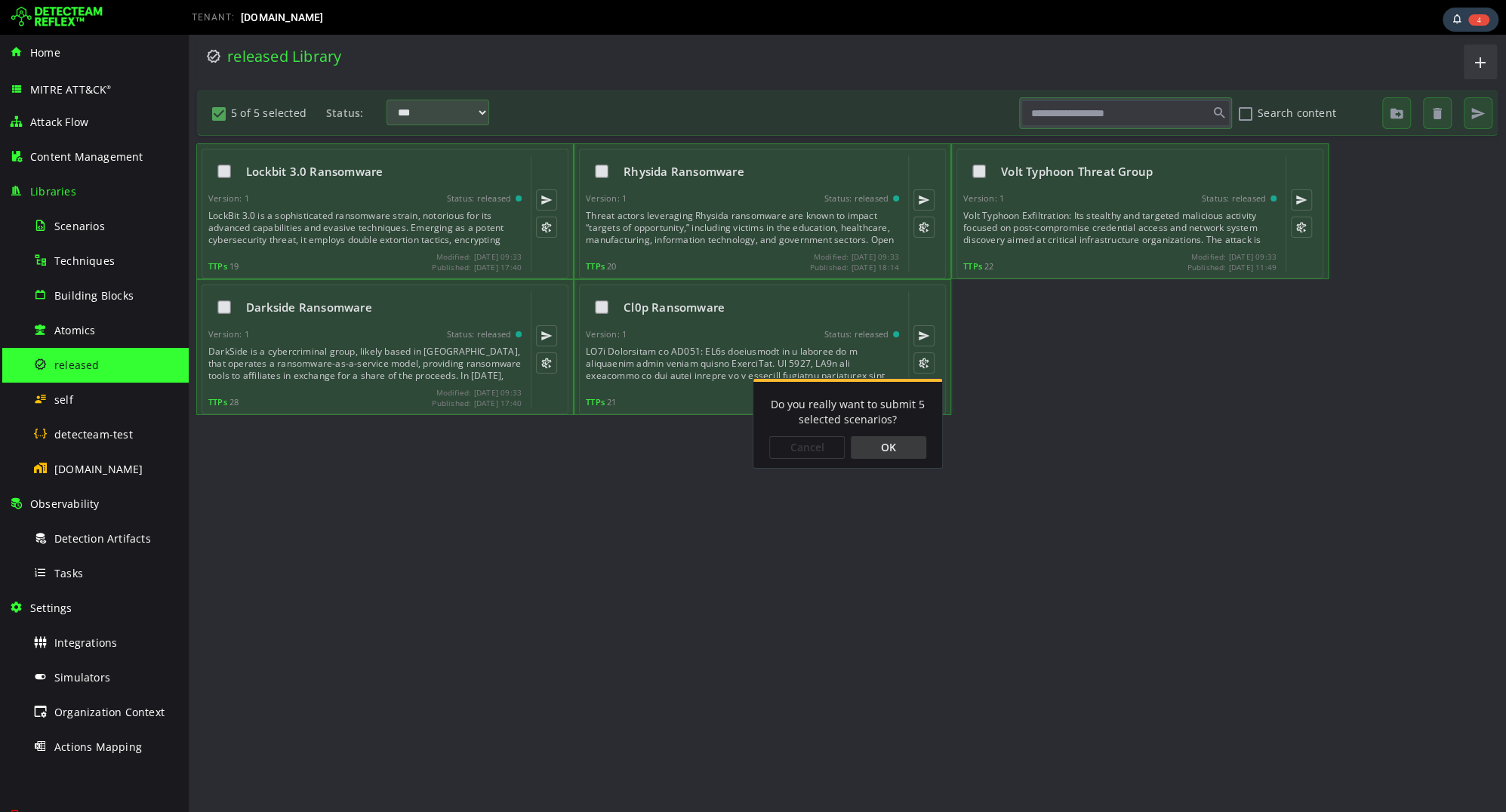
click at [896, 447] on div "OK" at bounding box center [888, 448] width 75 height 23
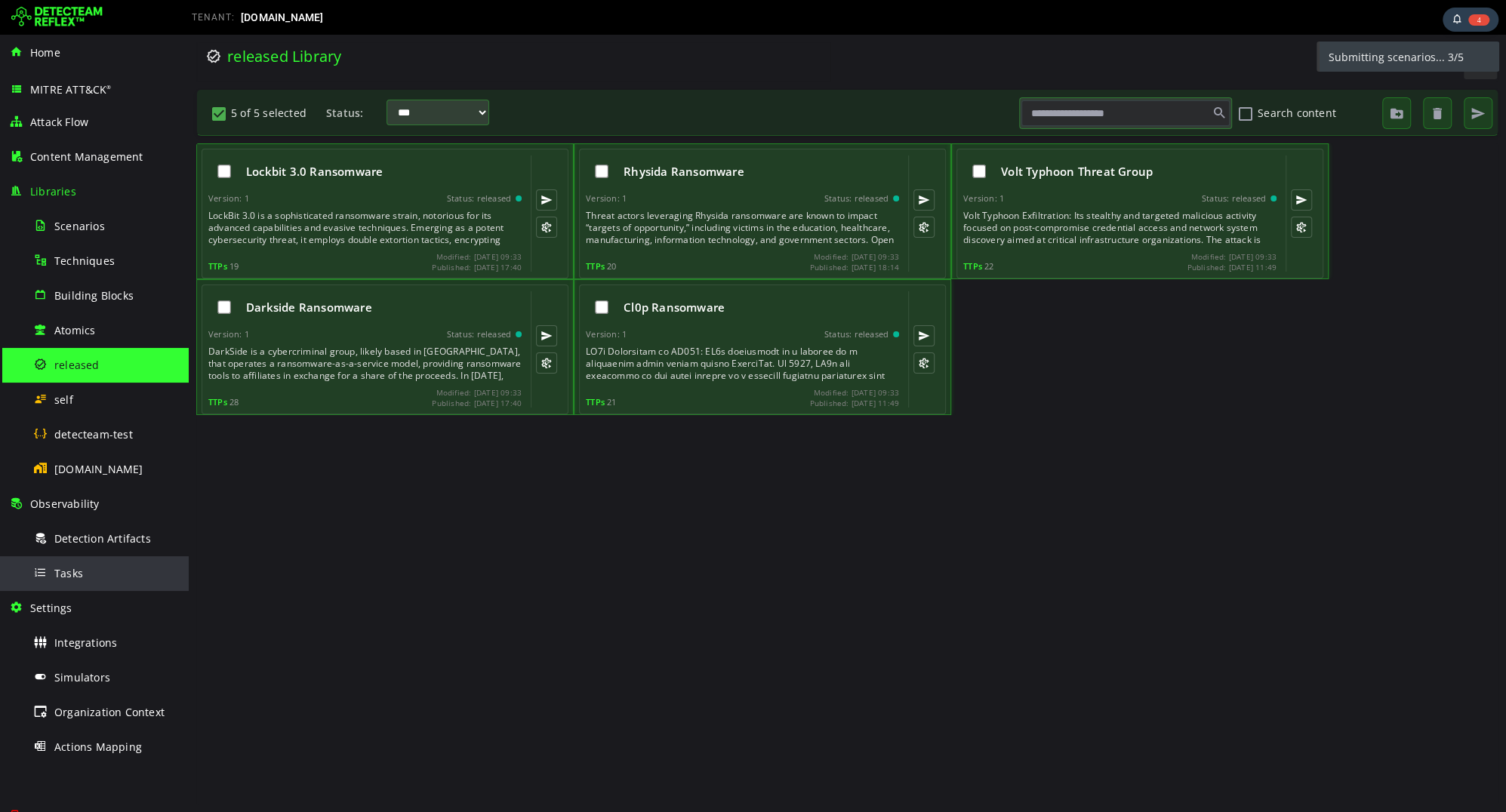
click at [82, 584] on div "Tasks" at bounding box center [106, 573] width 146 height 34
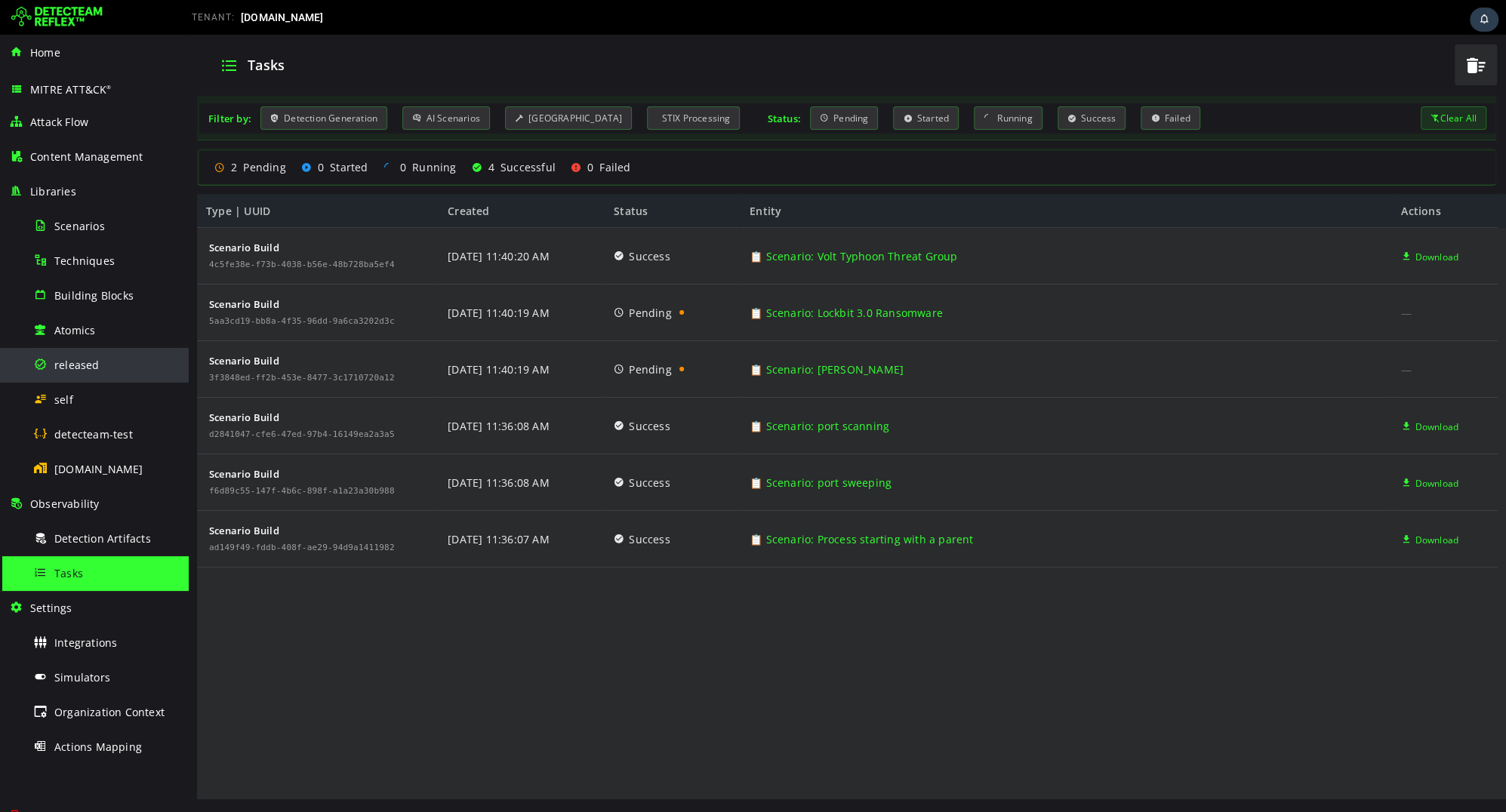
click at [86, 358] on span "released" at bounding box center [77, 365] width 45 height 15
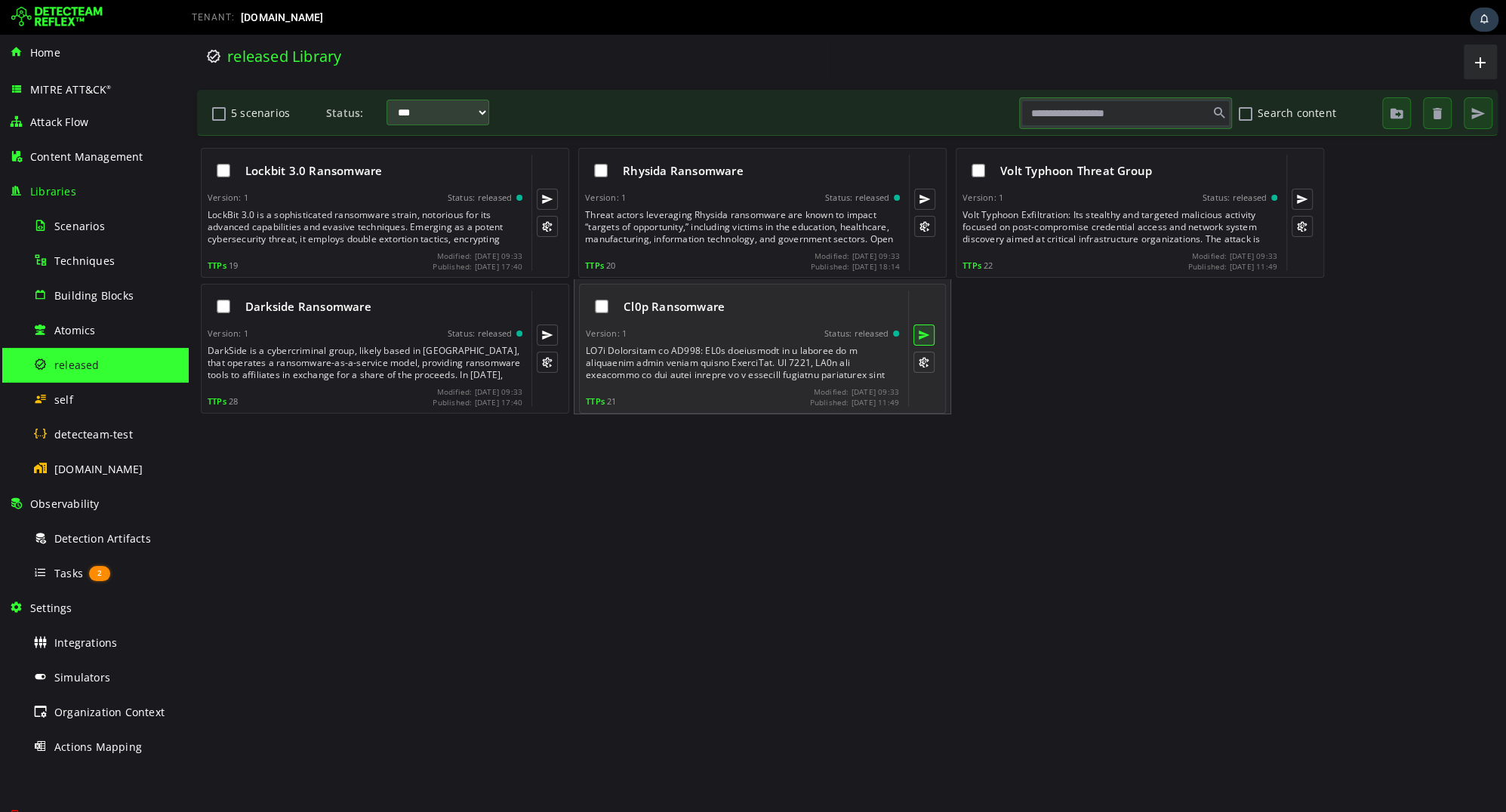
click at [929, 338] on button at bounding box center [924, 335] width 21 height 21
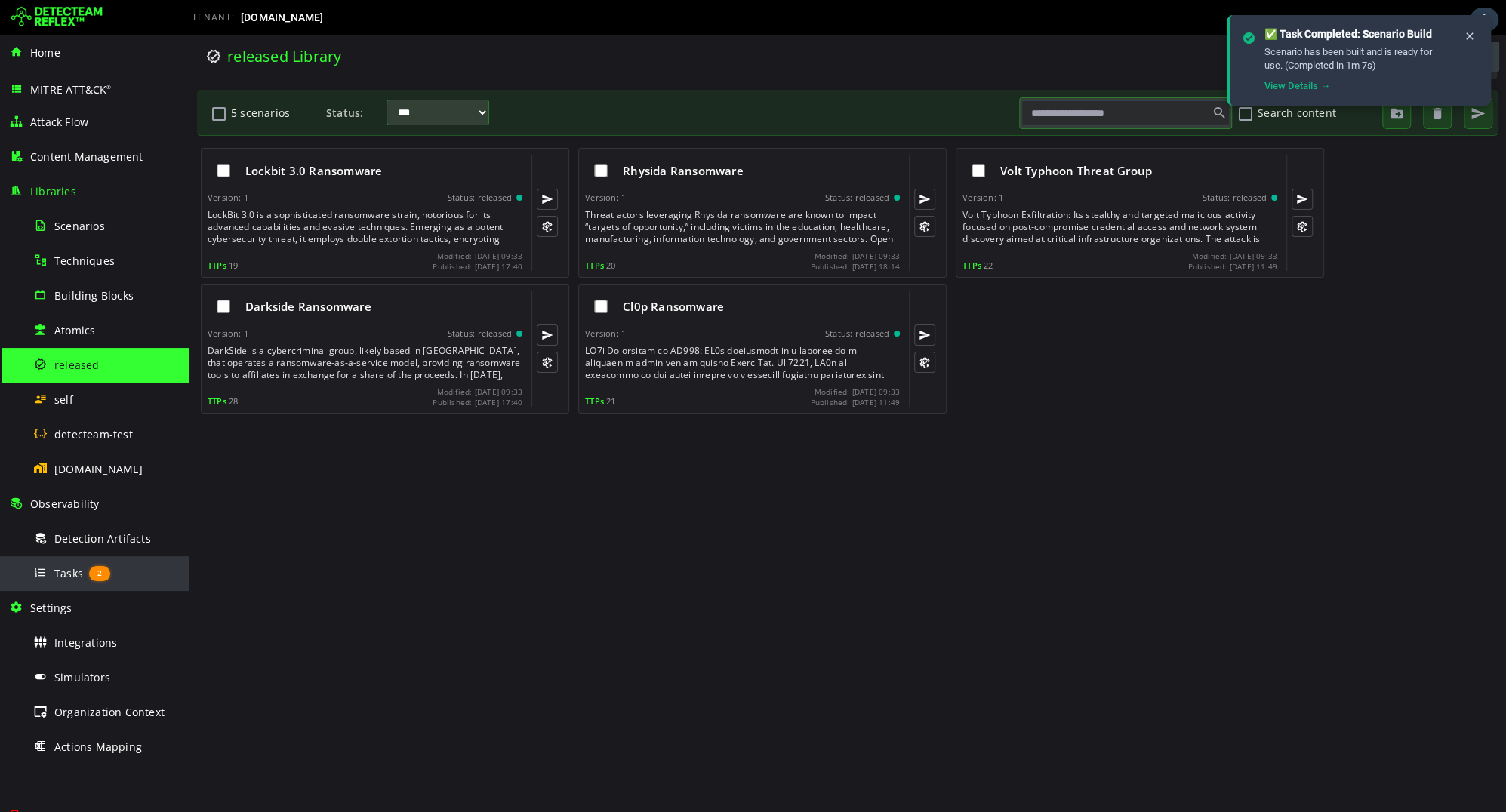
click at [60, 566] on span "Tasks" at bounding box center [69, 573] width 29 height 15
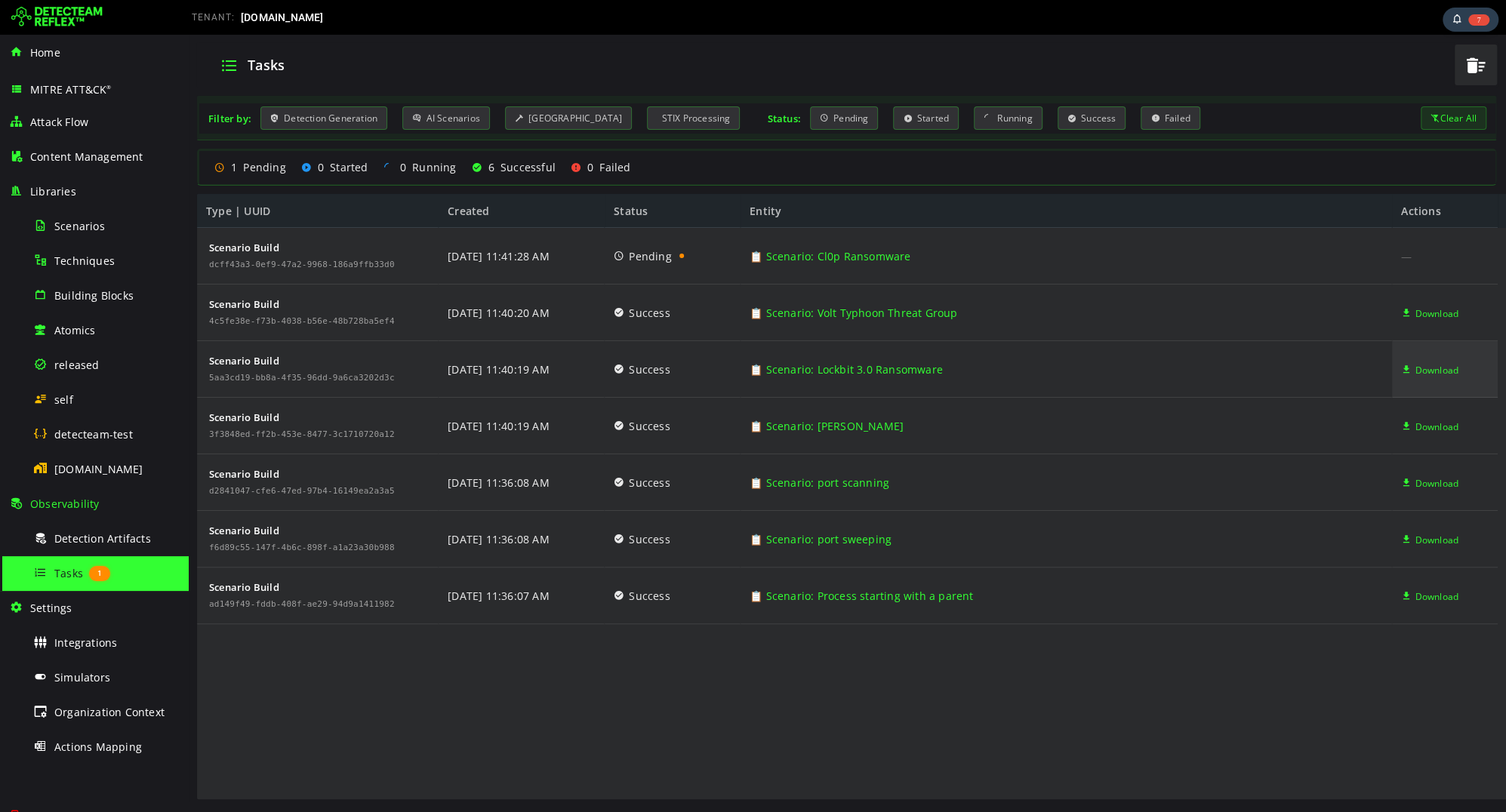
click at [1424, 371] on span "Download" at bounding box center [1437, 369] width 44 height 56
